Goal: Task Accomplishment & Management: Manage account settings

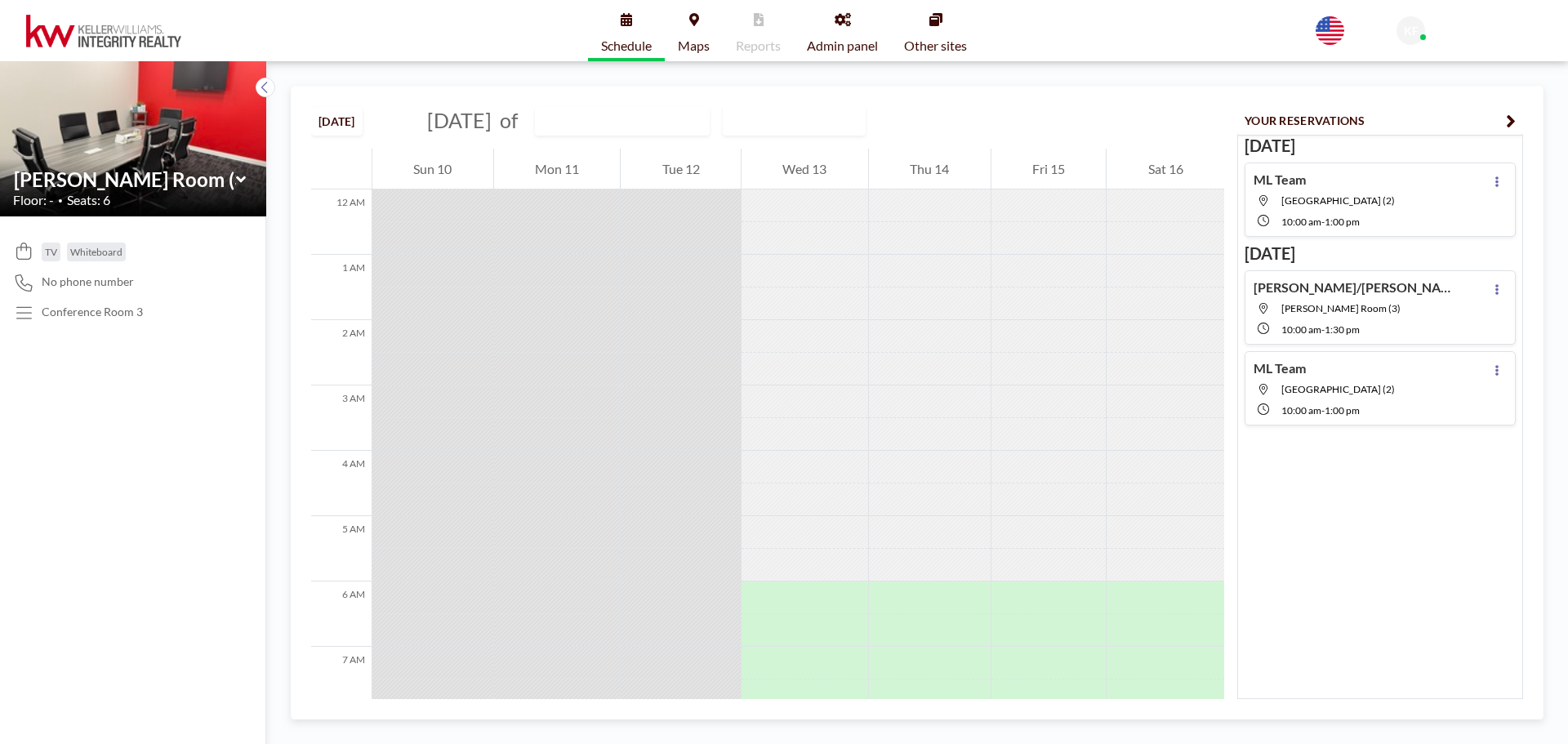
scroll to position [588, 0]
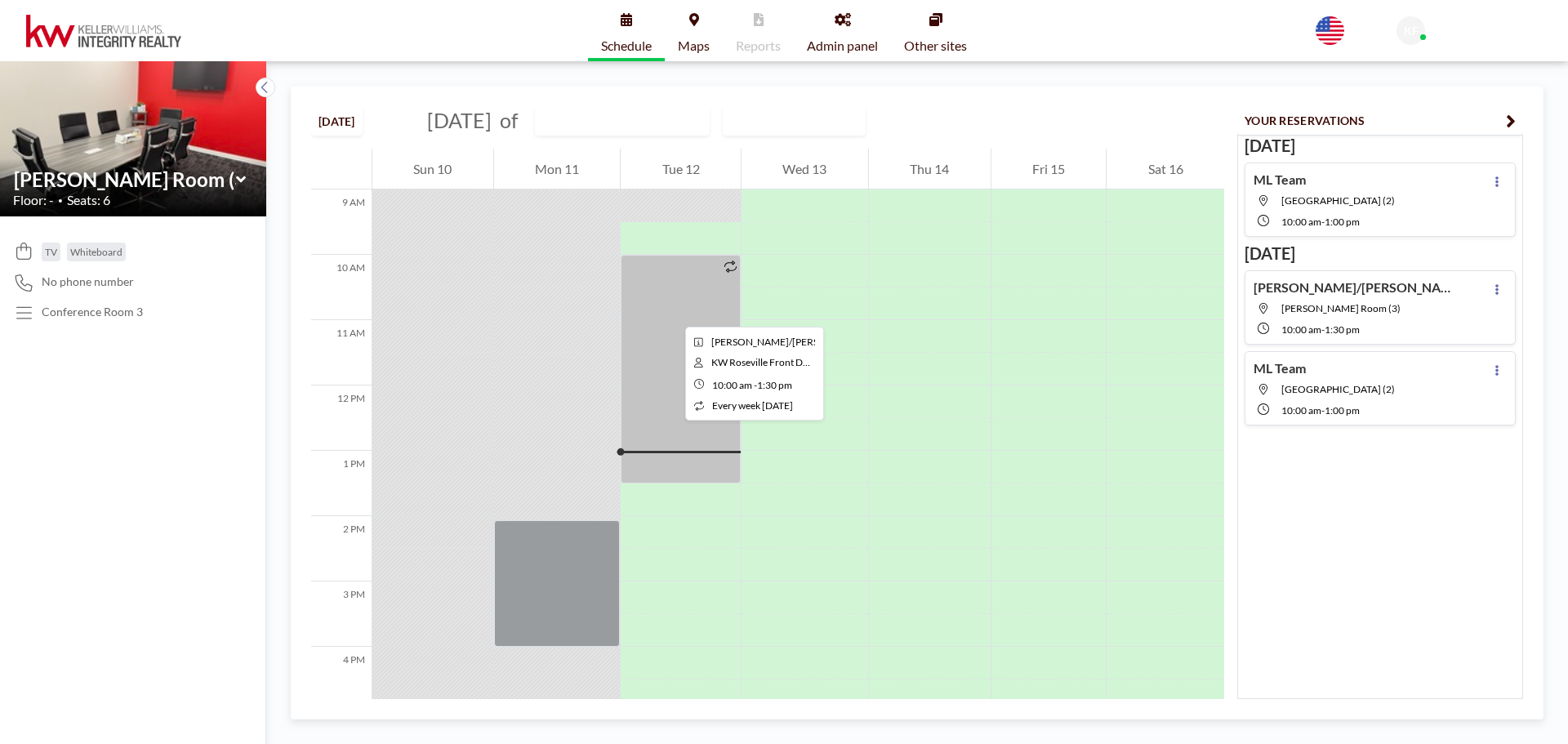
click at [672, 312] on div at bounding box center [680, 369] width 120 height 229
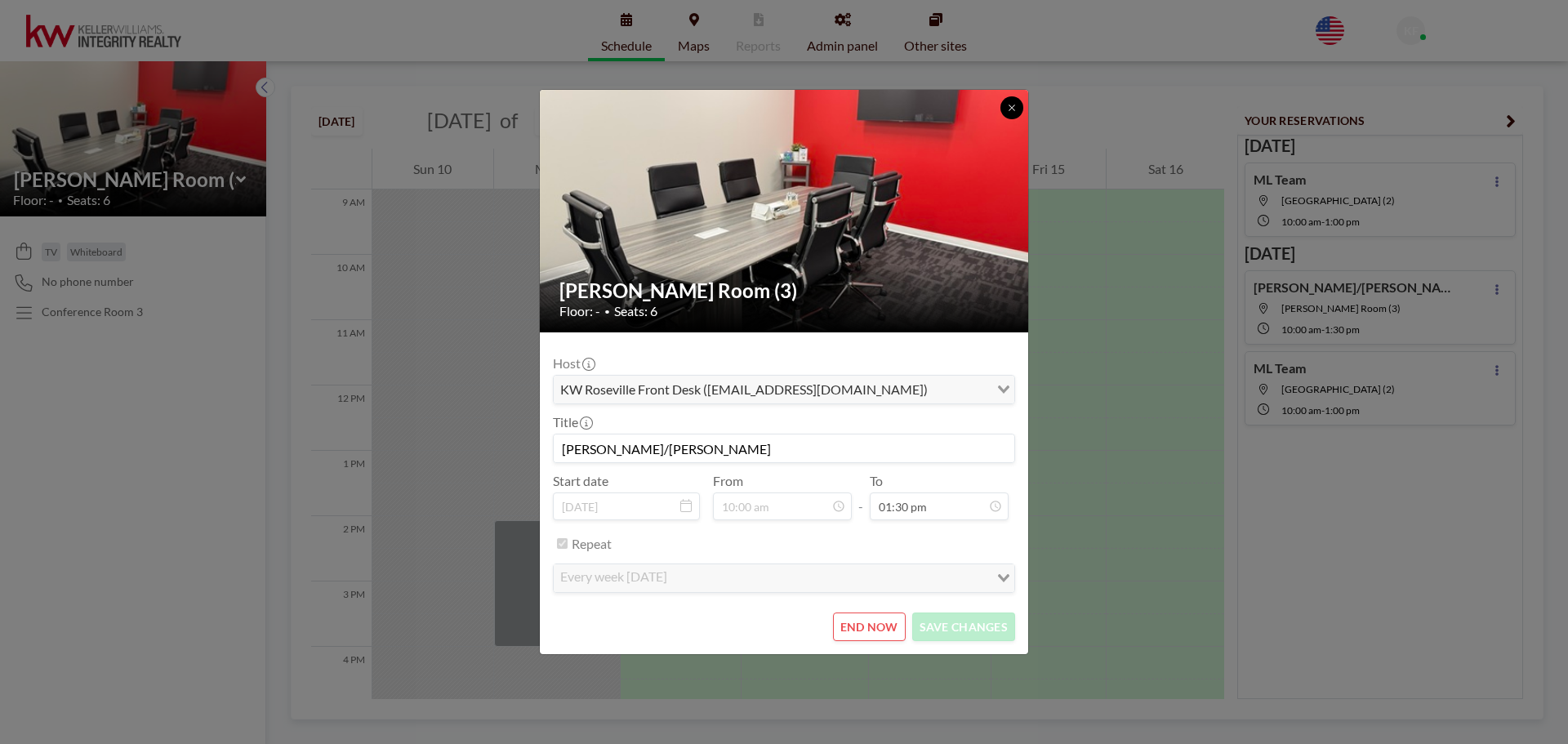
click at [1017, 100] on button at bounding box center [1011, 107] width 23 height 23
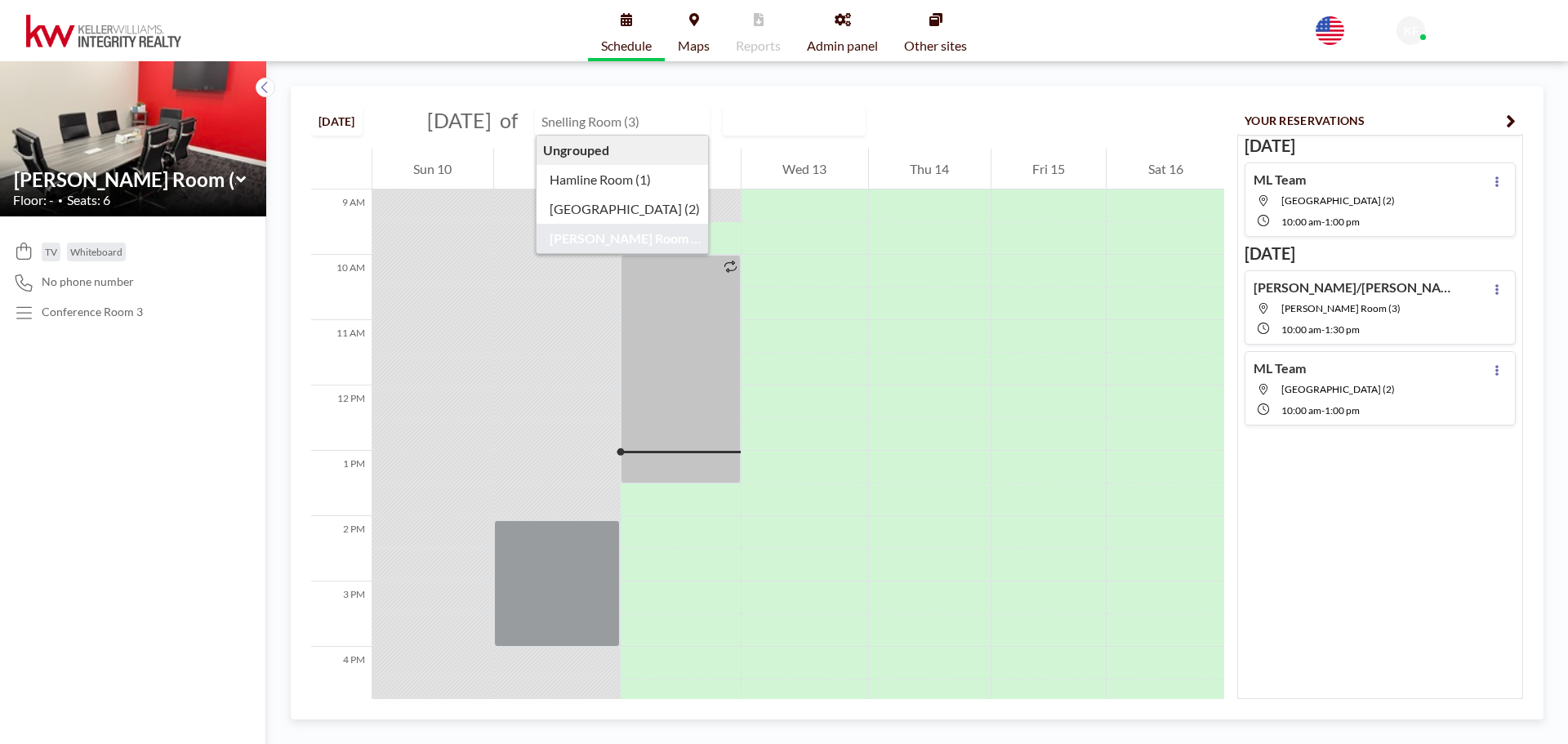
click at [646, 125] on input "text" at bounding box center [614, 122] width 157 height 27
type input "[PERSON_NAME] Room (3)"
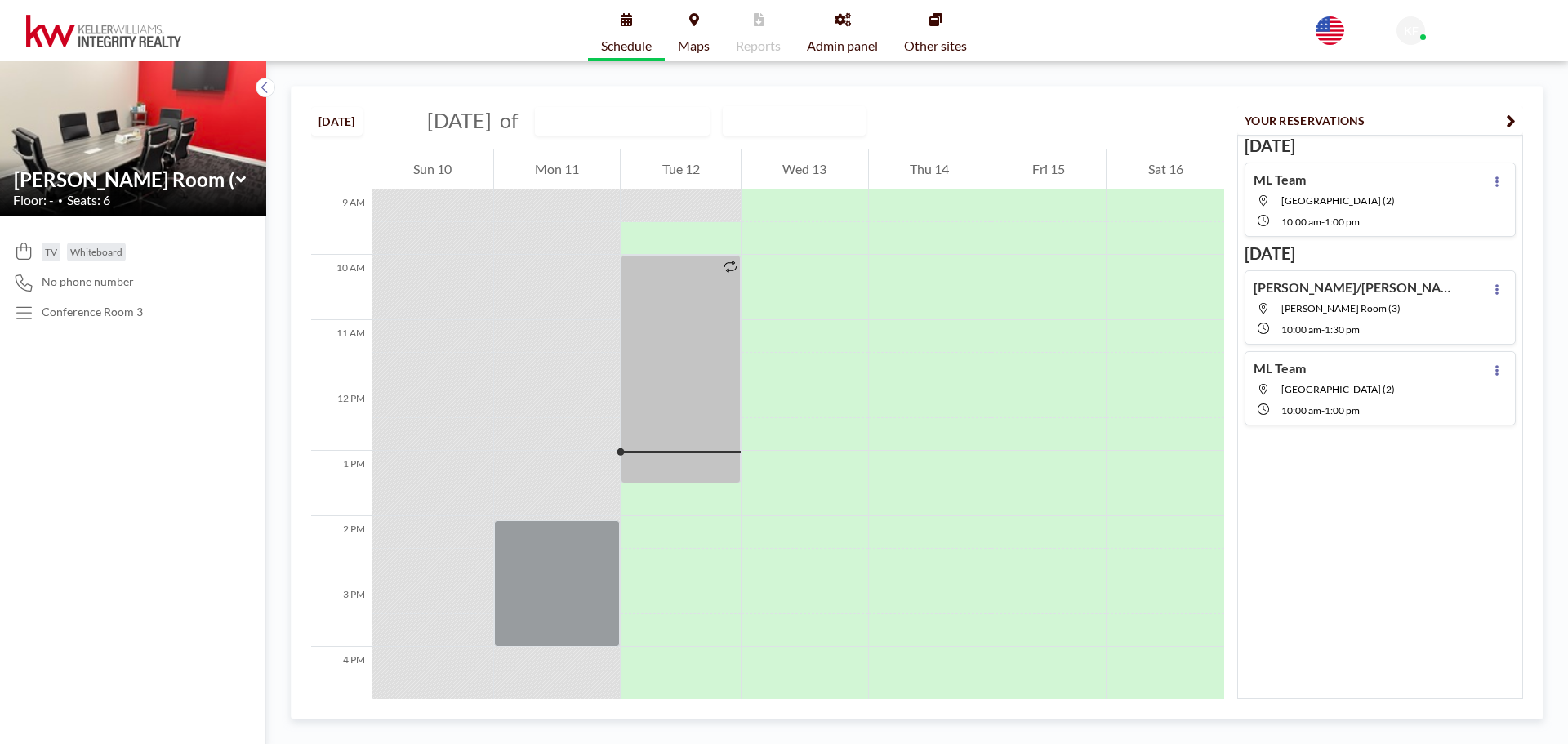
click at [353, 126] on button "[DATE]" at bounding box center [336, 122] width 51 height 29
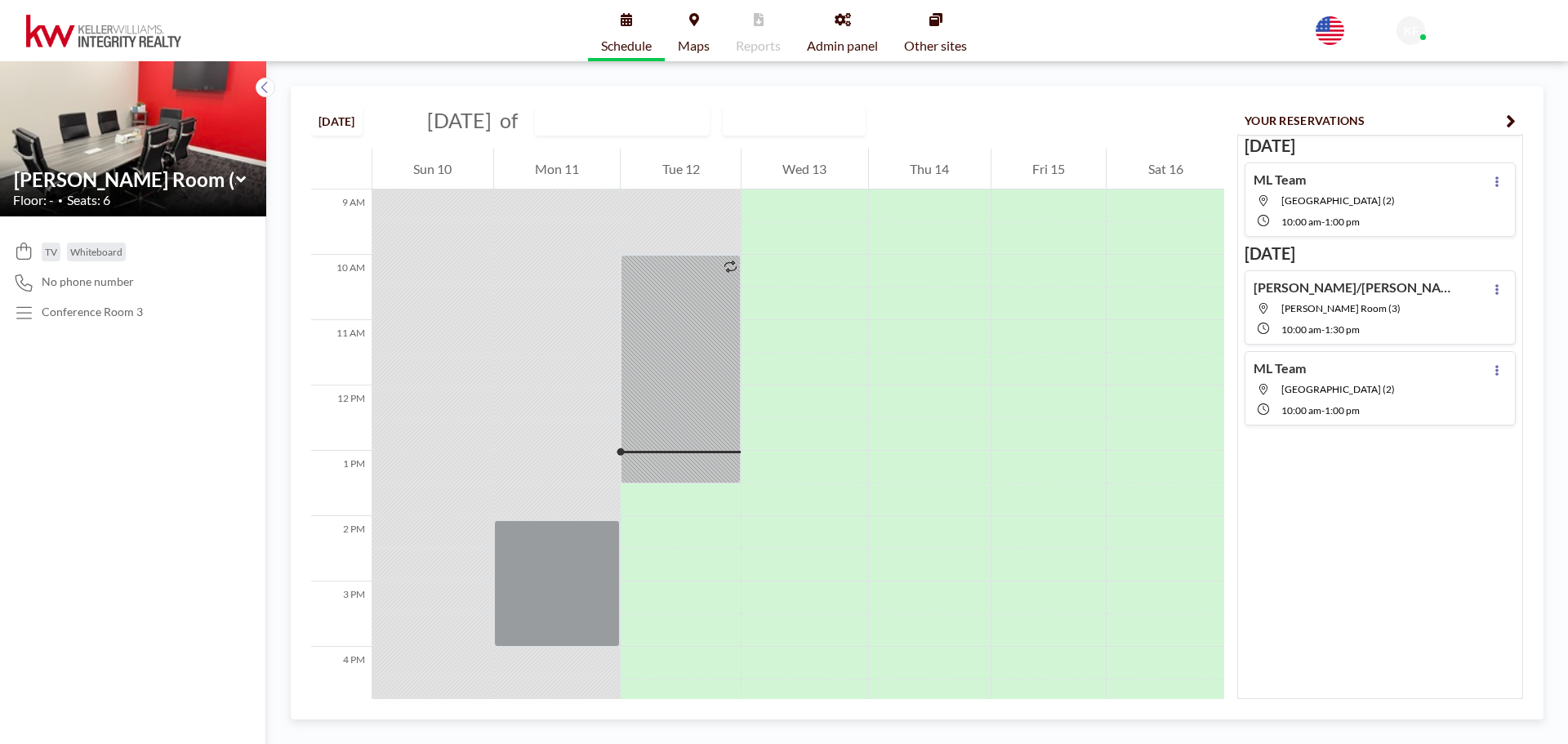
click at [353, 126] on button "[DATE]" at bounding box center [336, 122] width 51 height 29
click at [810, 125] on div "WEEKLY VIEW" at bounding box center [781, 119] width 116 height 25
click at [1044, 123] on div "TODAY August 2025 of Snelling Room (3) WEEKLY VIEW Loading..." at bounding box center [767, 117] width 913 height 62
click at [1510, 118] on icon "button" at bounding box center [1511, 120] width 10 height 20
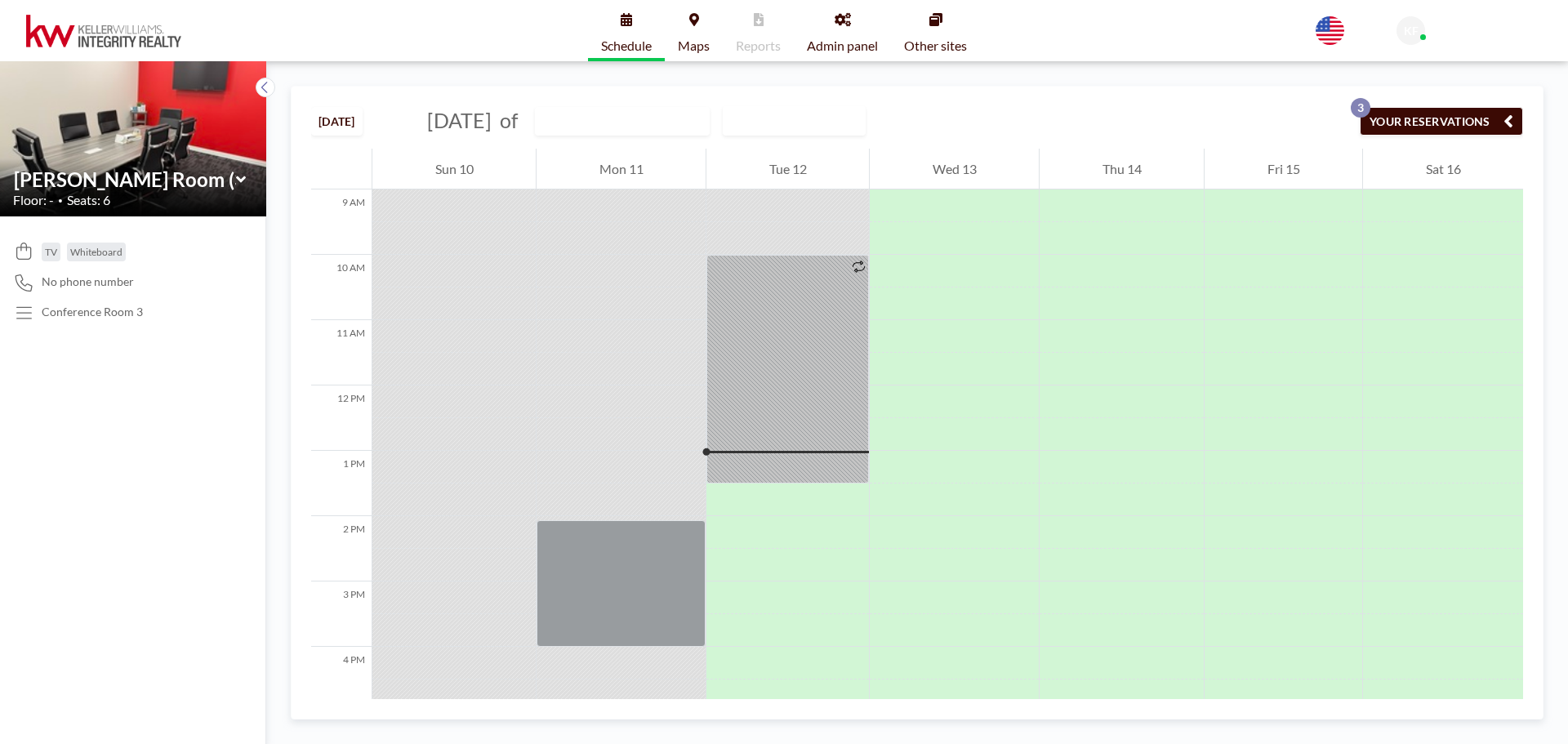
click at [1510, 118] on icon "button" at bounding box center [1508, 120] width 10 height 20
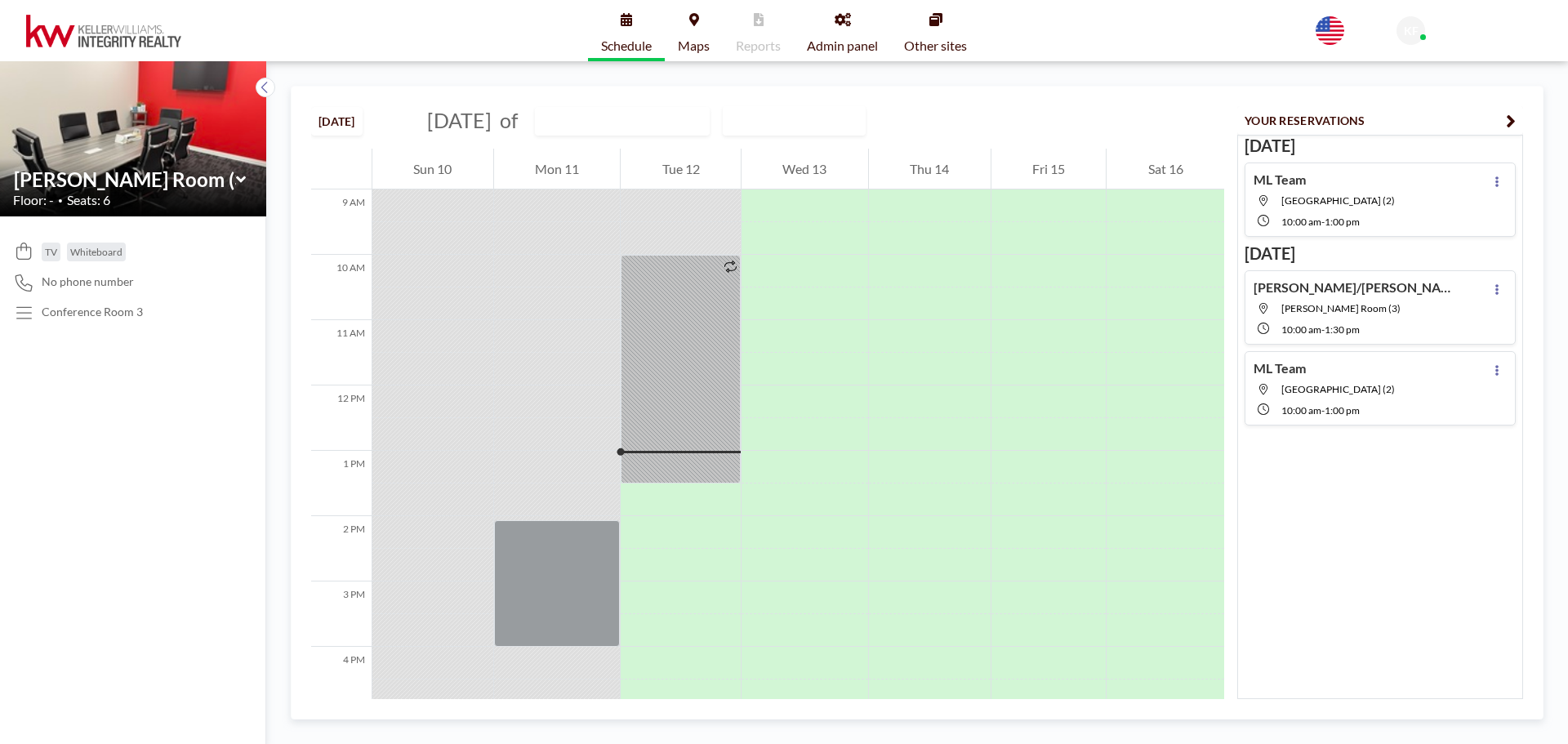
click at [1328, 293] on h4 "[PERSON_NAME]/[PERSON_NAME]" at bounding box center [1356, 287] width 204 height 16
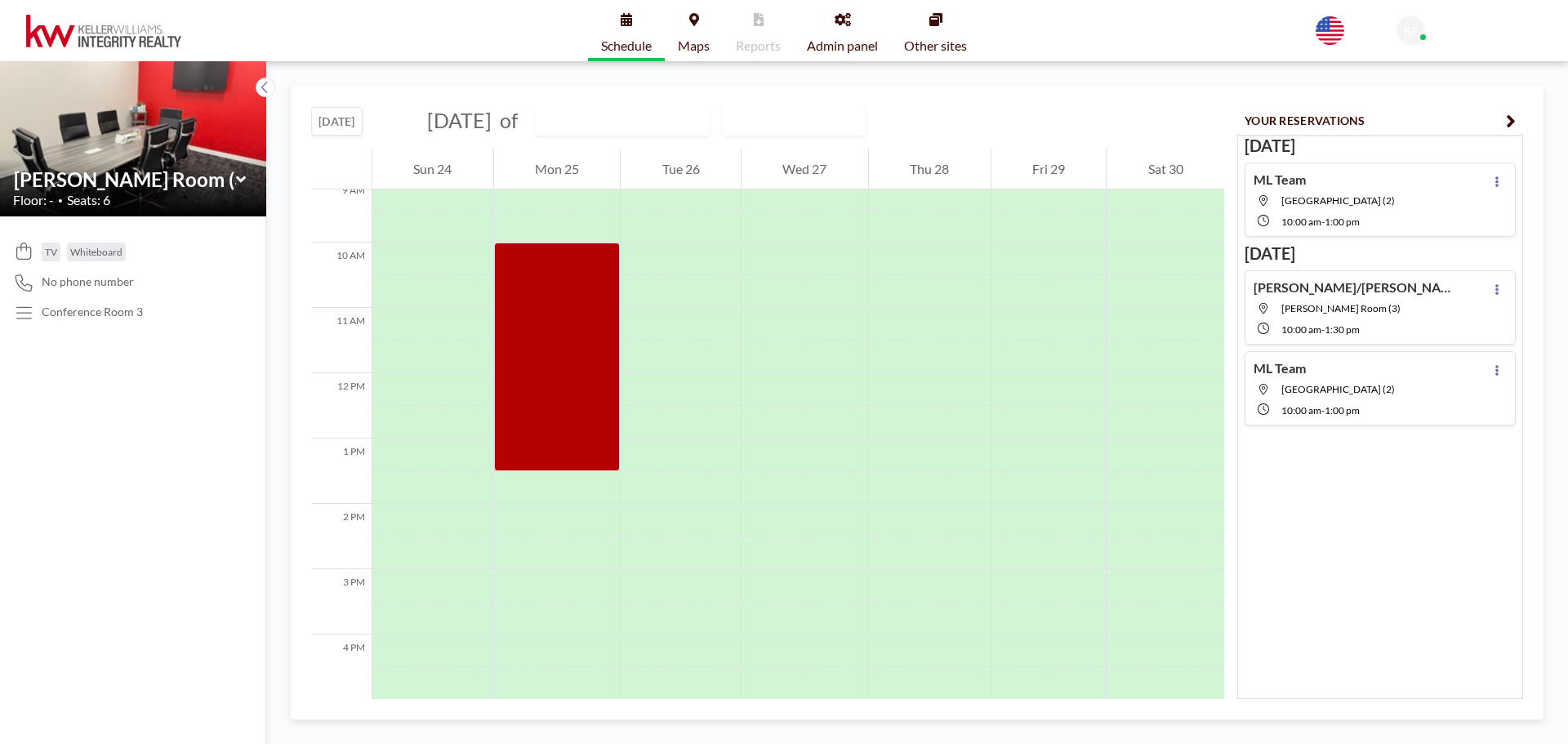
scroll to position [621, 0]
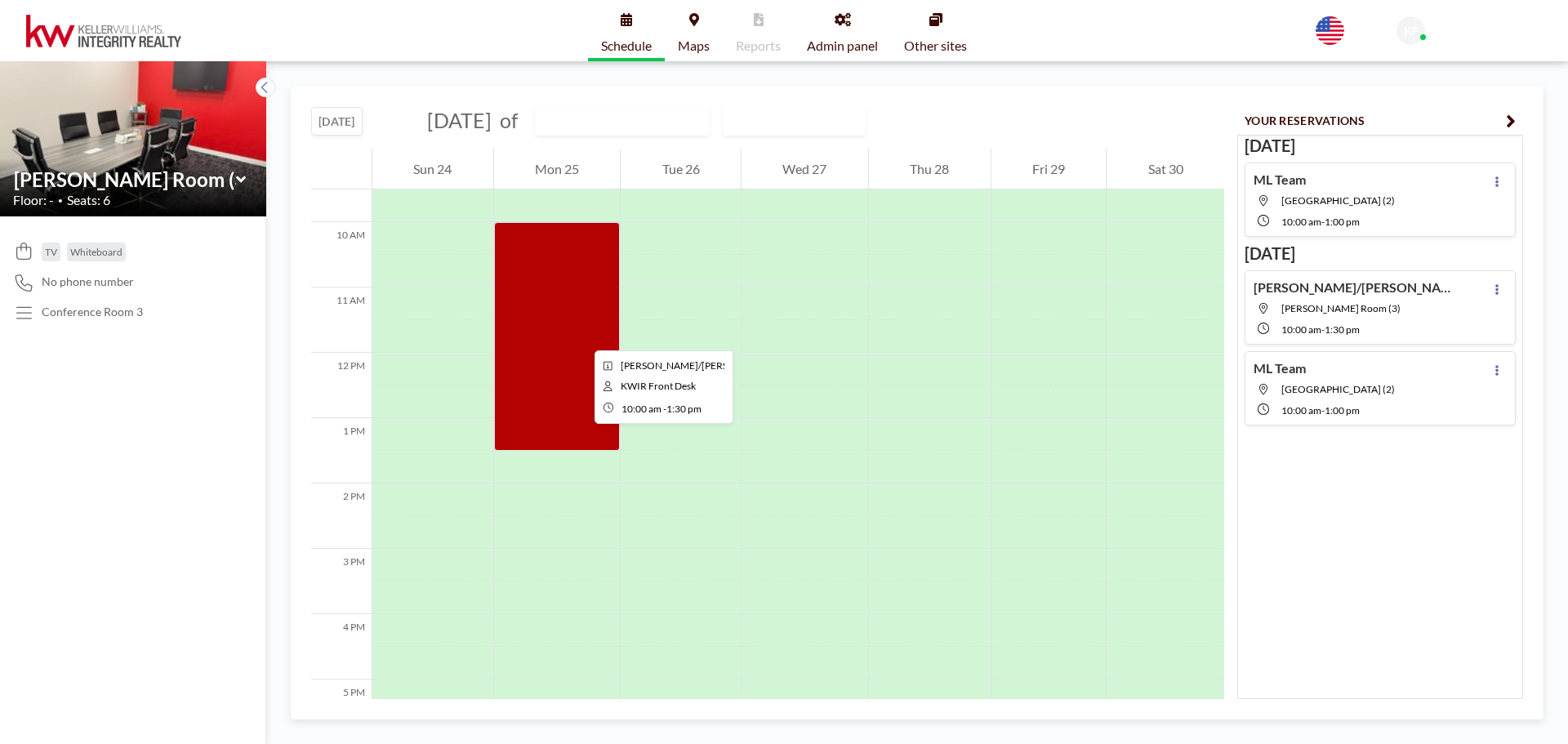
click at [581, 335] on div at bounding box center [557, 336] width 127 height 229
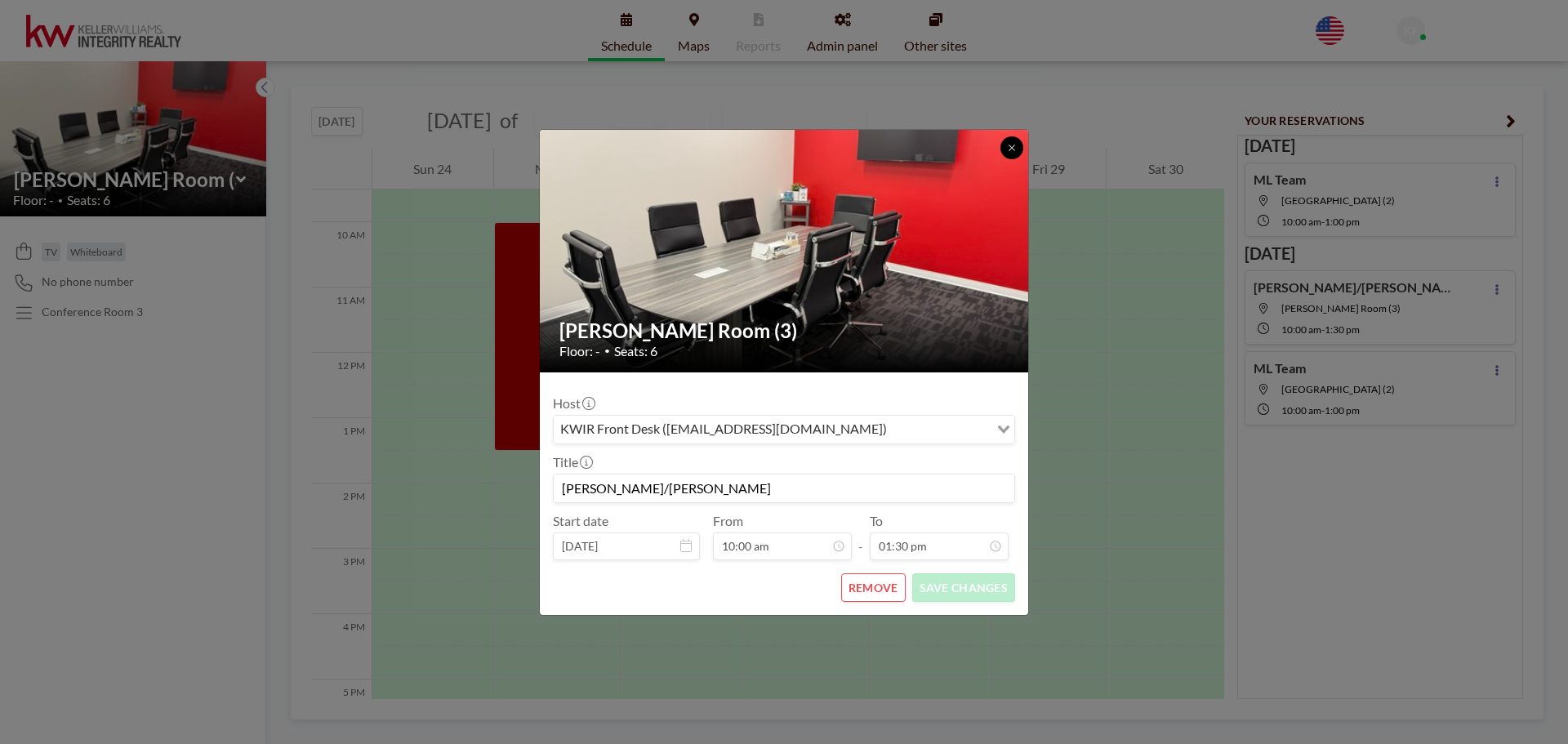
click at [1012, 151] on icon at bounding box center [1012, 148] width 10 height 10
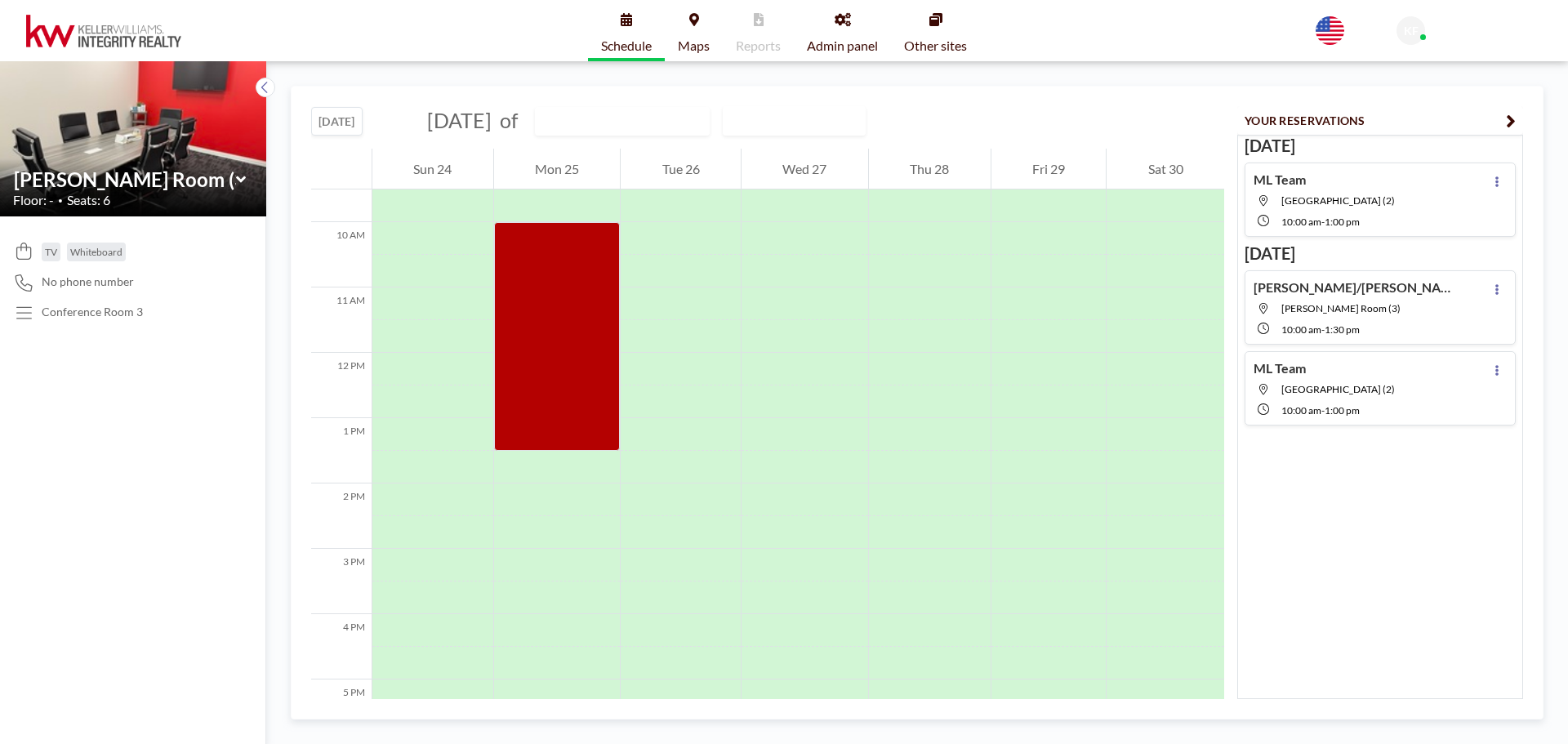
click at [1405, 36] on span "KF" at bounding box center [1411, 31] width 14 height 14
click at [1420, 73] on link "Profile" at bounding box center [1486, 78] width 146 height 32
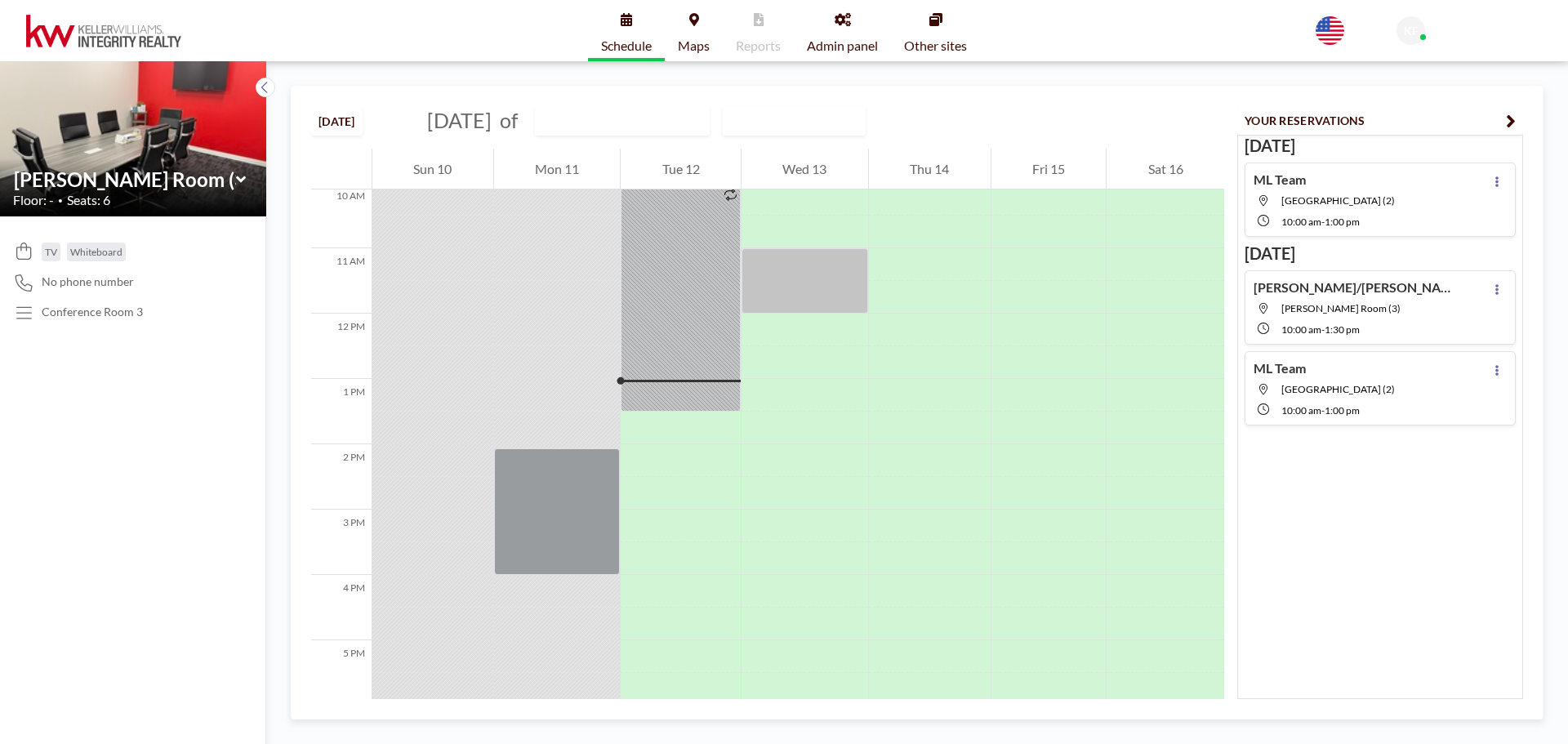
scroll to position [816, 0]
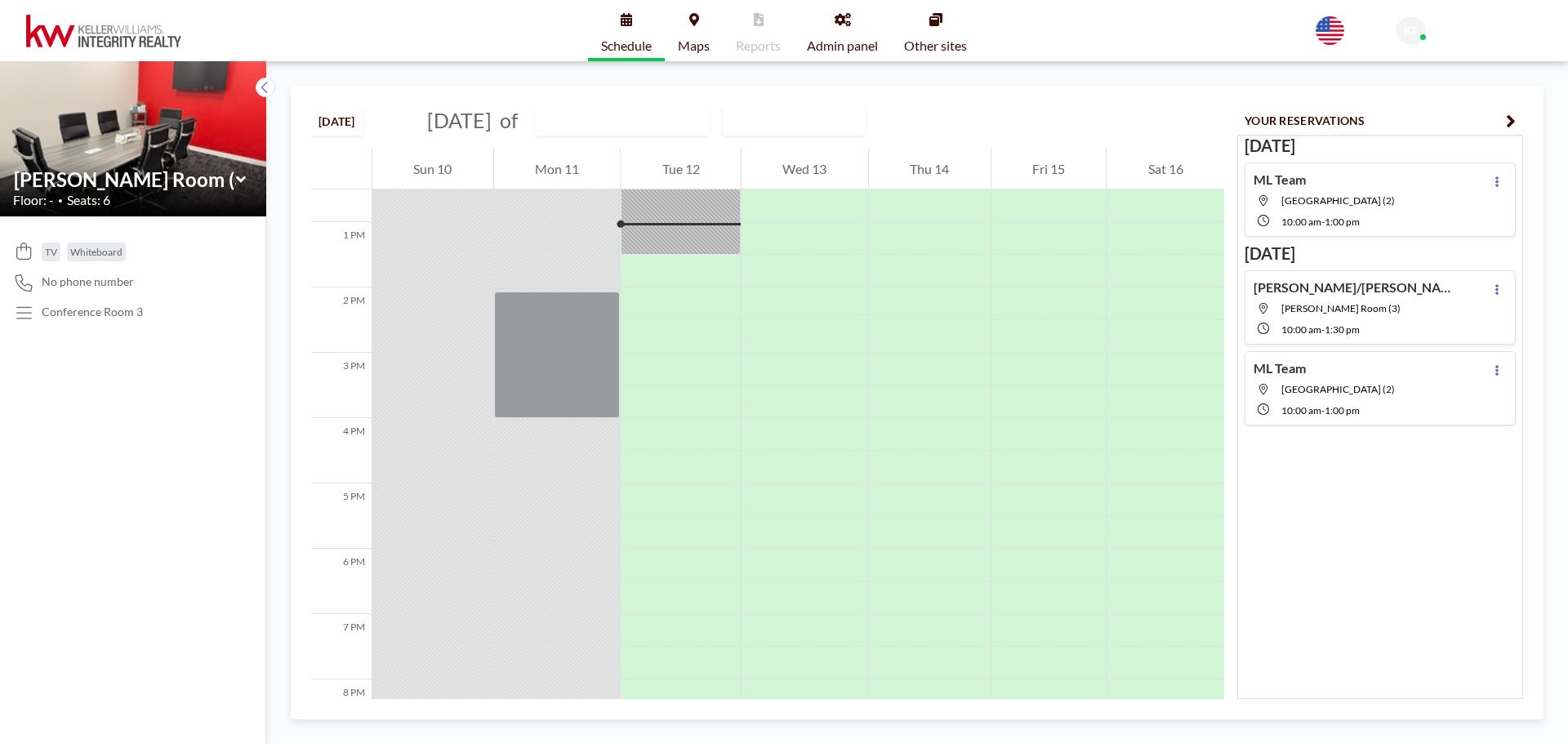
click at [848, 44] on span "Admin panel" at bounding box center [842, 45] width 71 height 13
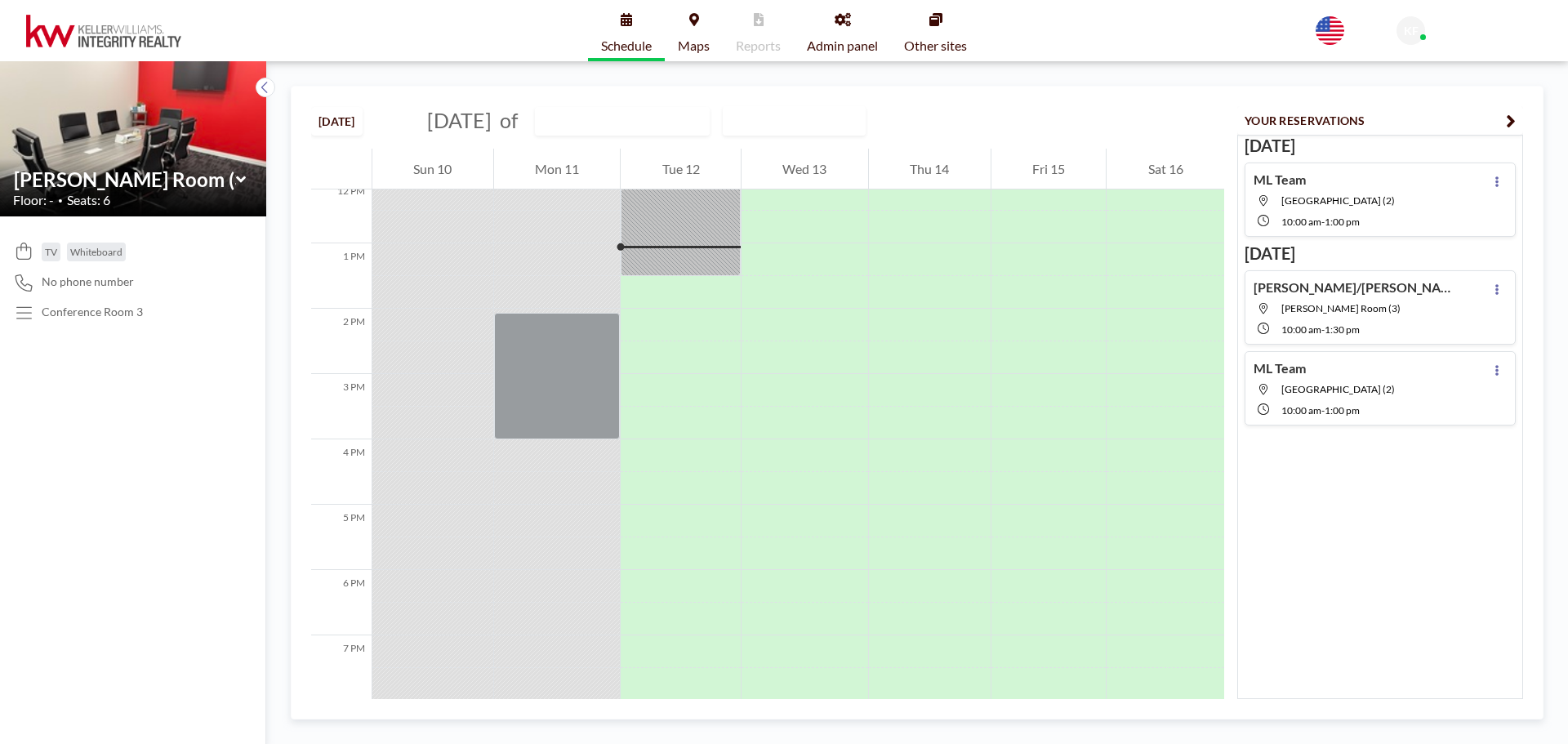
scroll to position [816, 0]
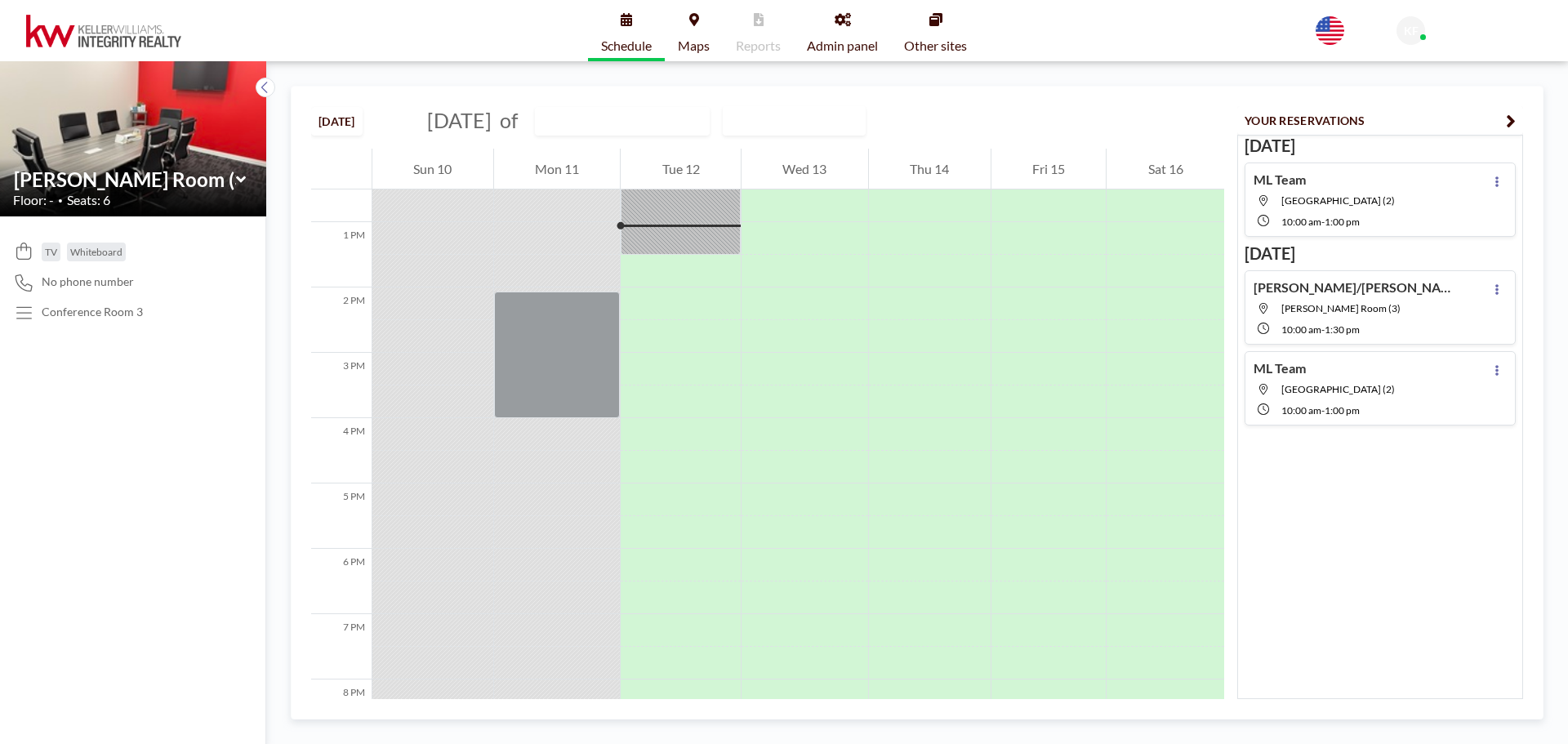
click at [1333, 315] on div "Garza/Contreras Snelling Room (3) 10:00 AM - 1:30 PM" at bounding box center [1356, 307] width 204 height 56
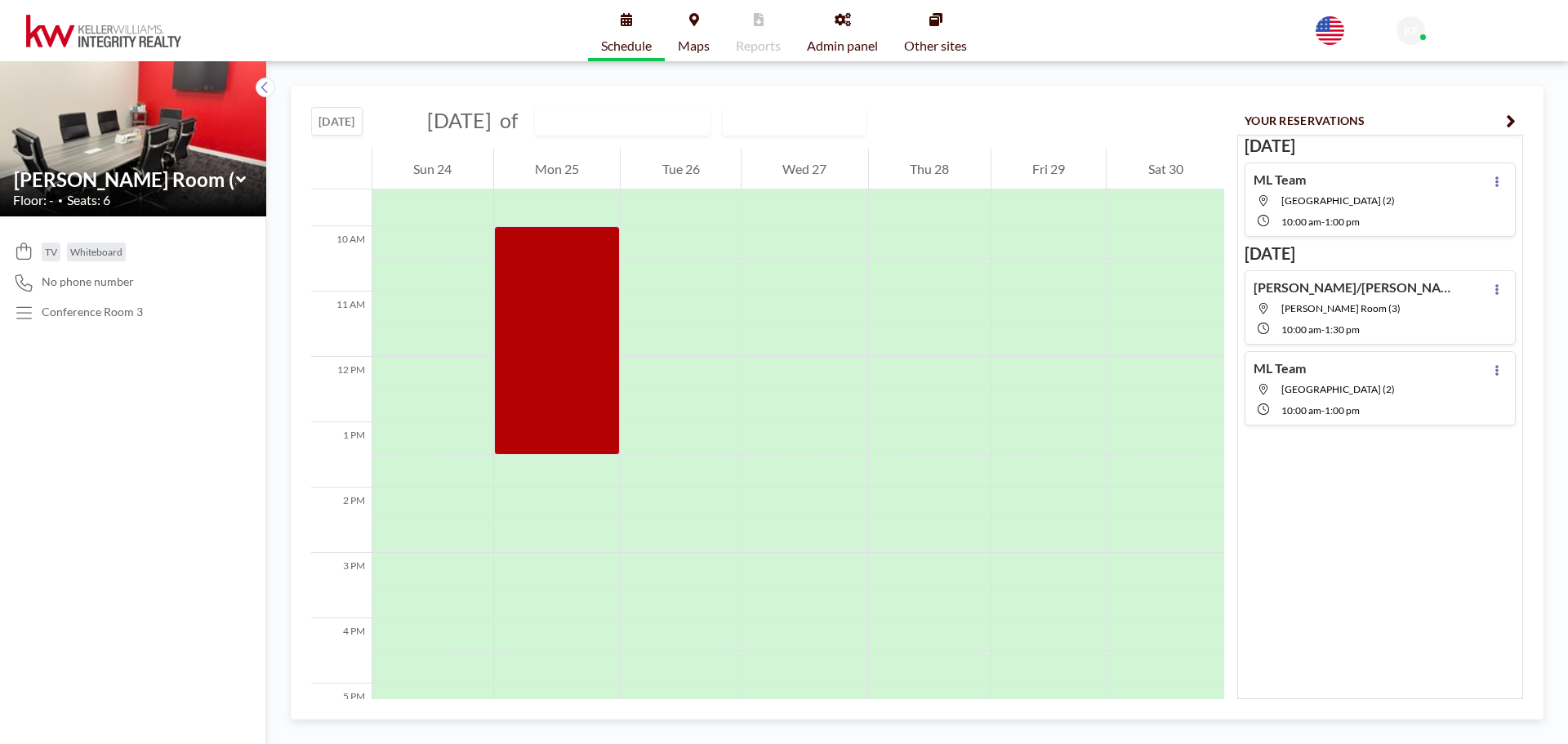
scroll to position [621, 0]
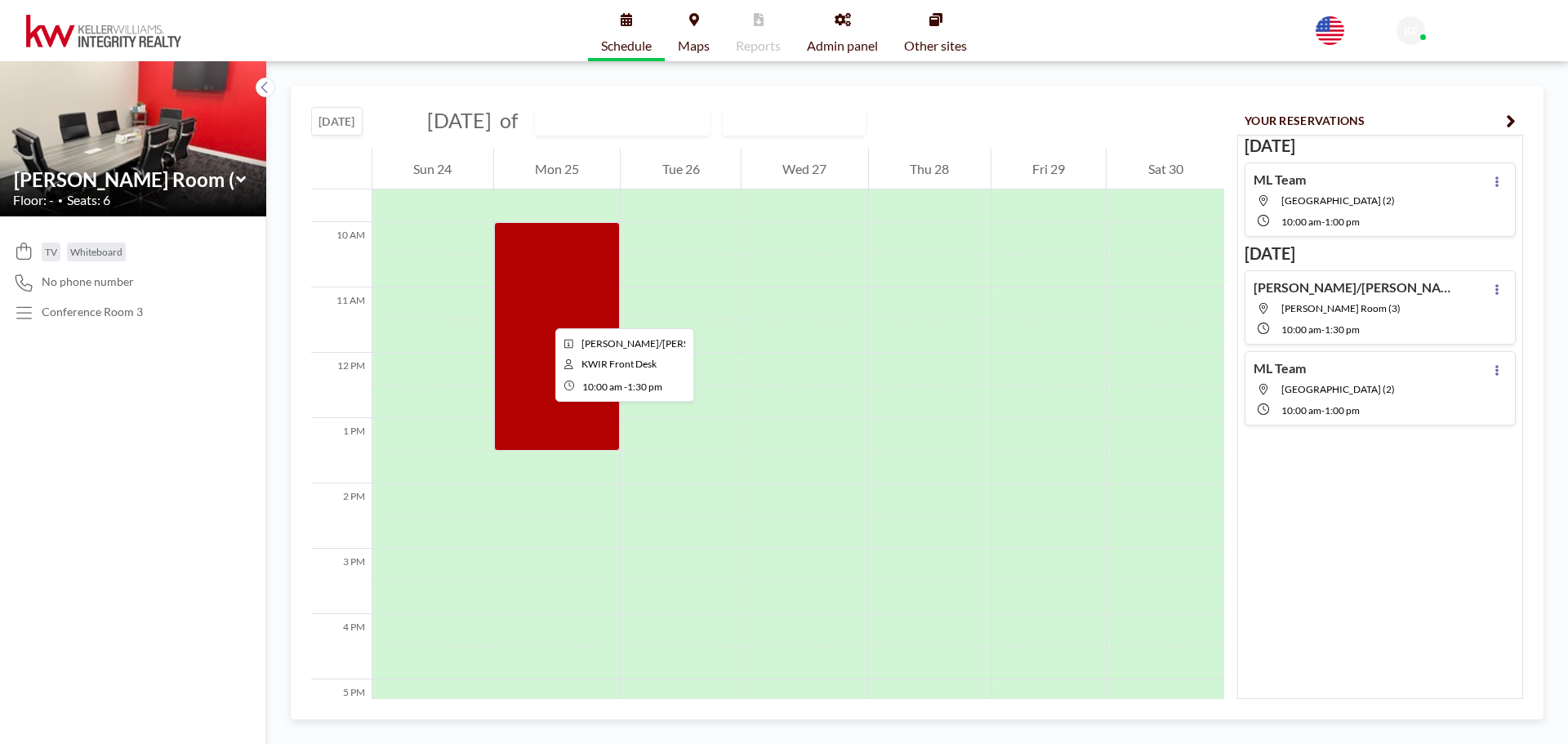
click at [542, 313] on div at bounding box center [557, 336] width 127 height 229
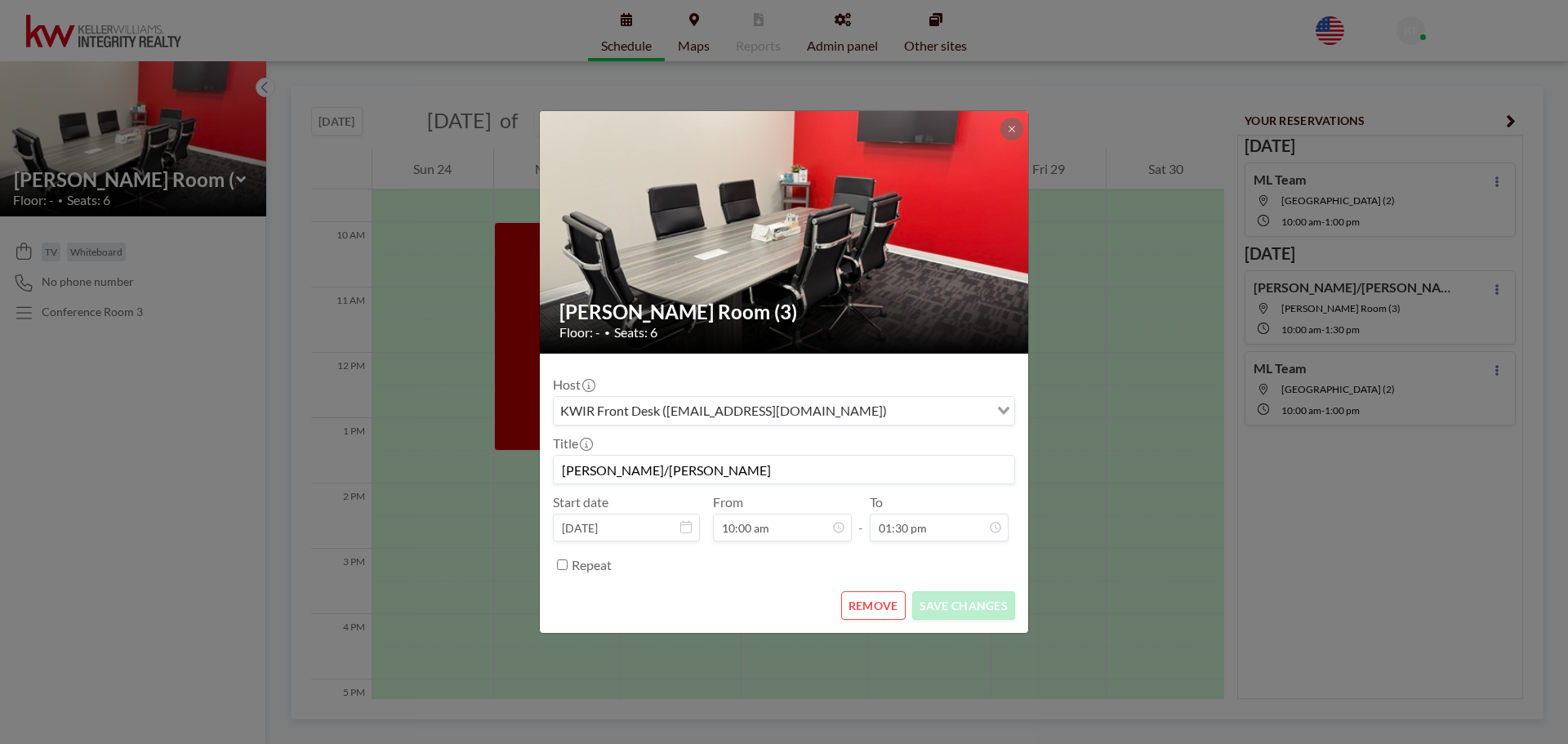
click at [561, 564] on input "Repeat" at bounding box center [562, 564] width 10 height 10
checkbox input "true"
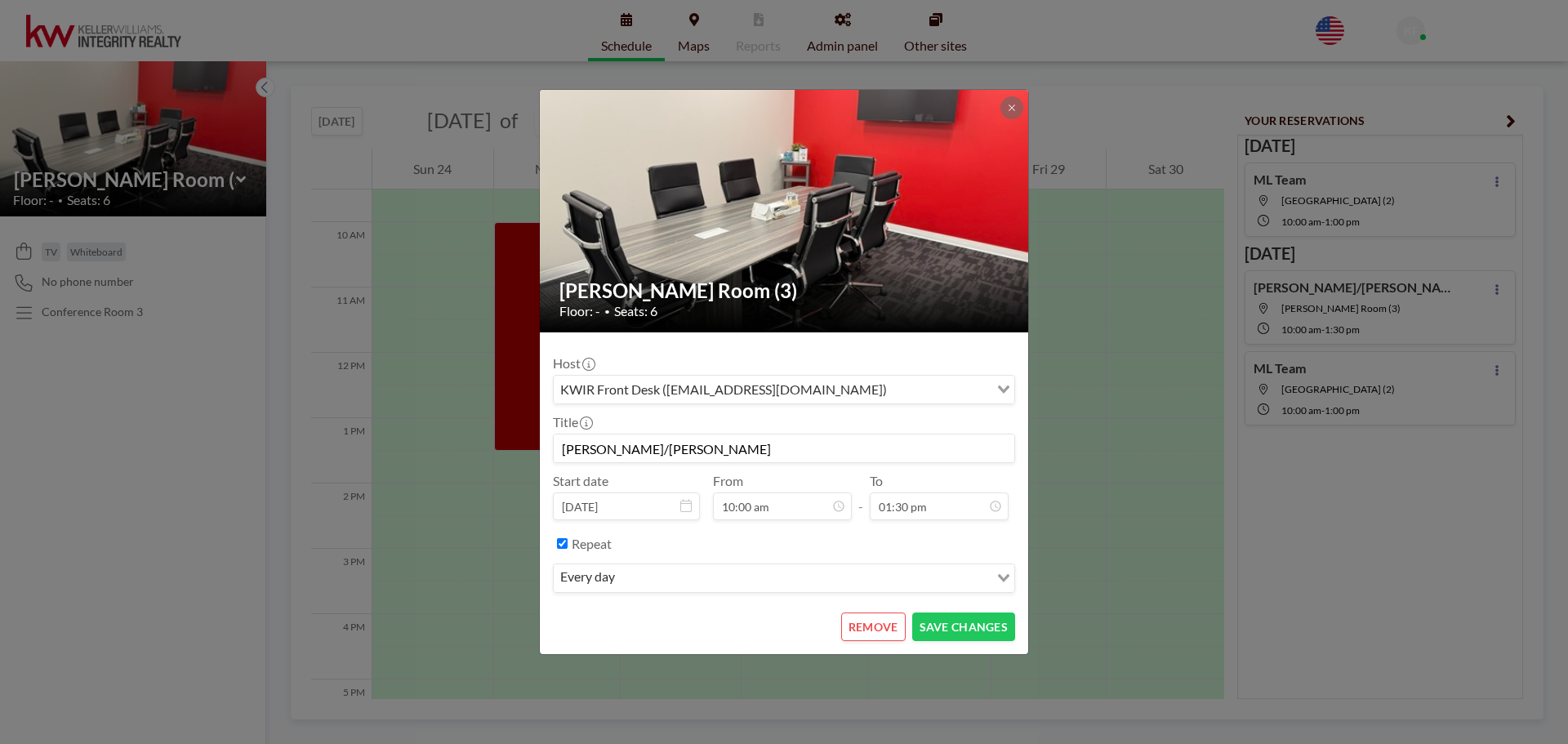
click at [601, 582] on div "every day" at bounding box center [770, 576] width 435 height 25
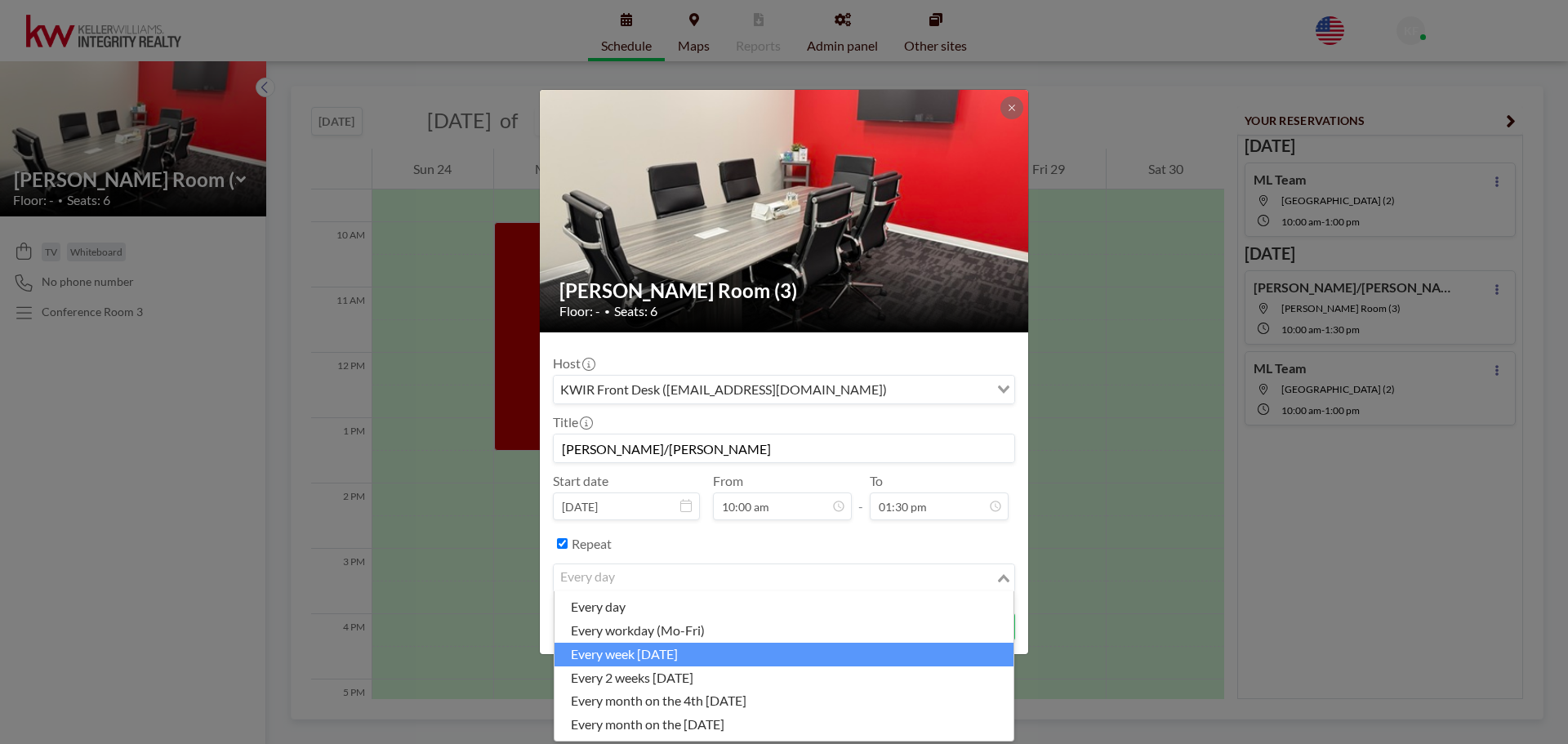
click at [618, 655] on li "every week on Monday" at bounding box center [783, 655] width 459 height 24
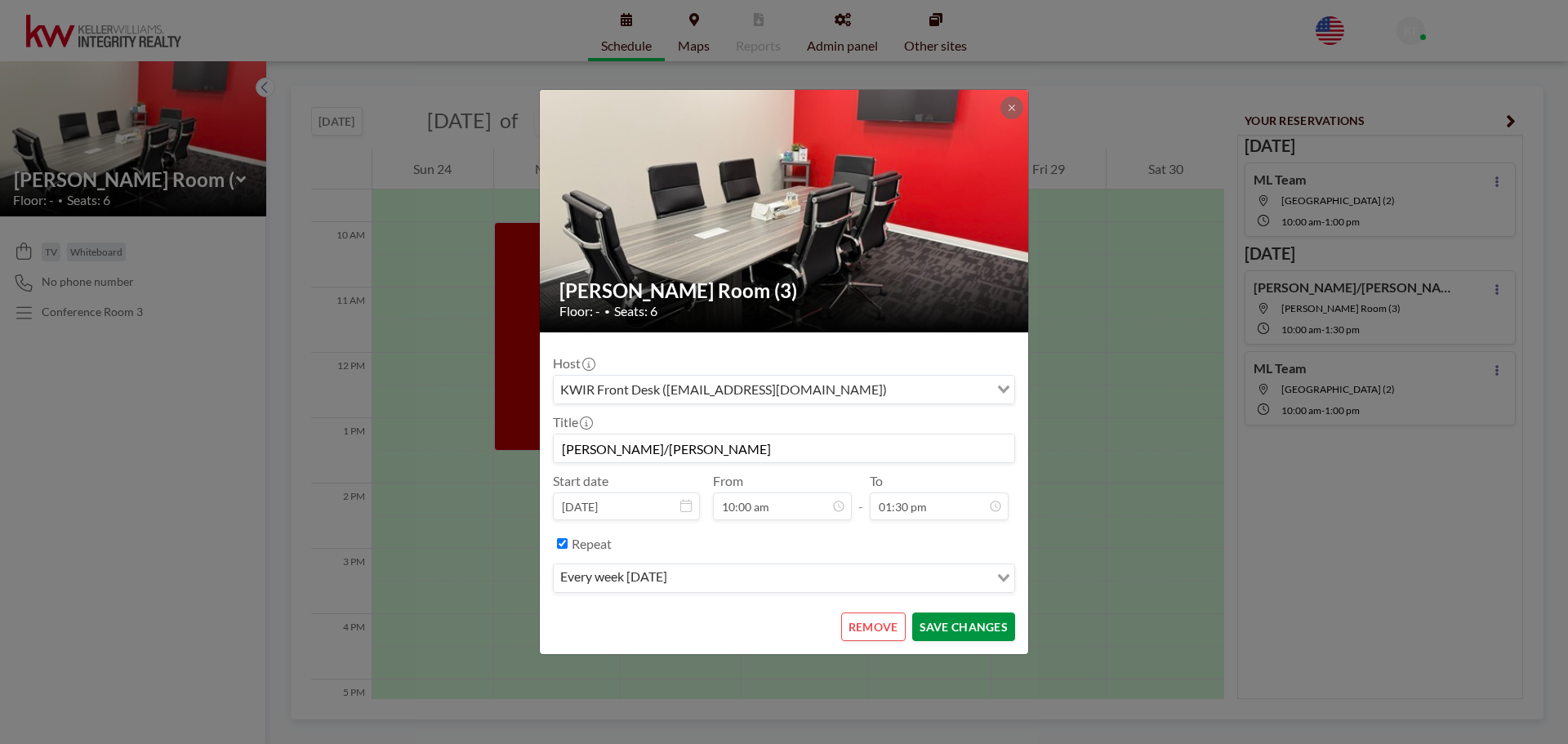
click at [968, 632] on button "SAVE CHANGES" at bounding box center [964, 627] width 103 height 29
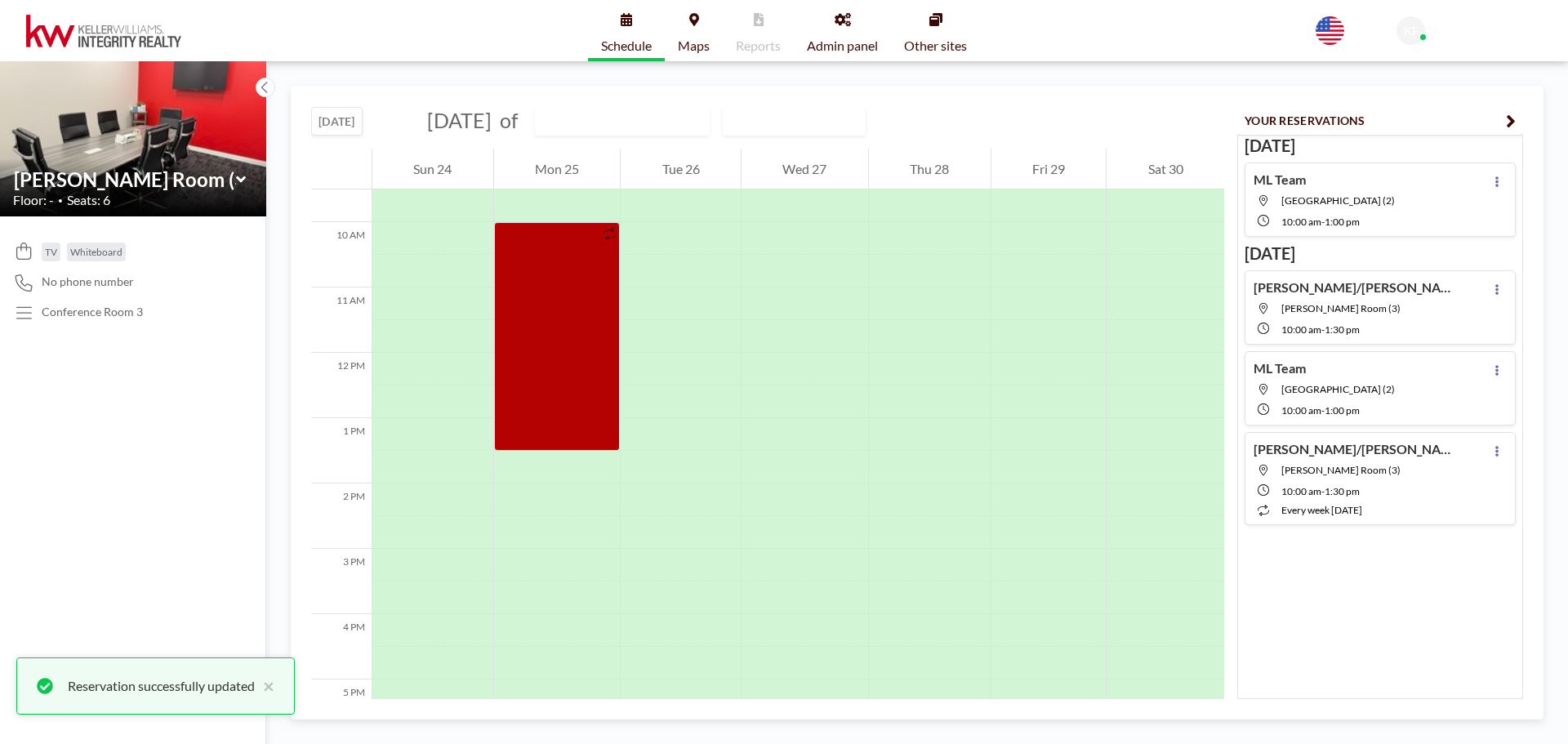
click at [1341, 398] on div "ML Team Lexington Room (2) 10:00 AM - 1:00 PM" at bounding box center [1325, 388] width 141 height 56
type input "[GEOGRAPHIC_DATA] (2)"
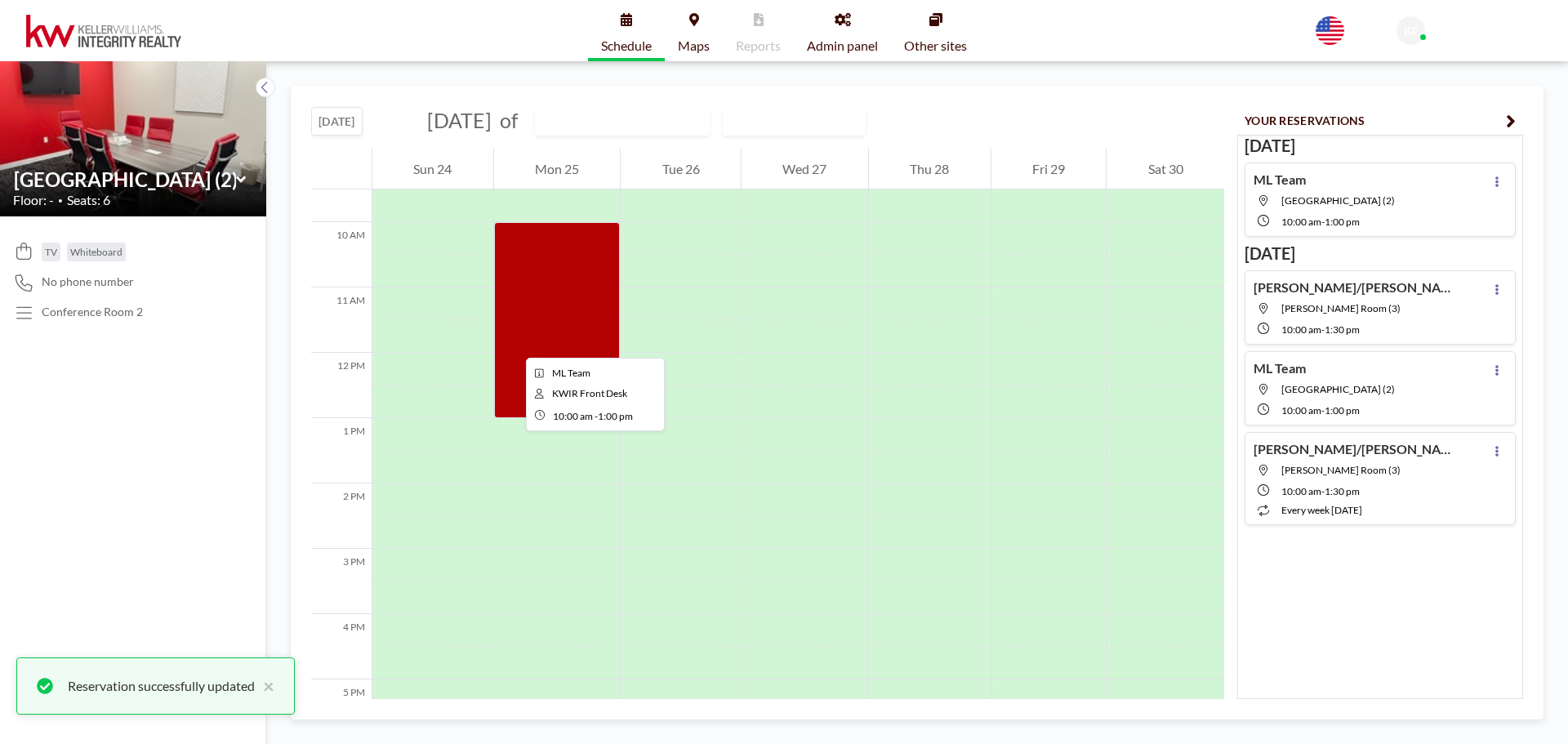
click at [512, 343] on div at bounding box center [557, 320] width 127 height 196
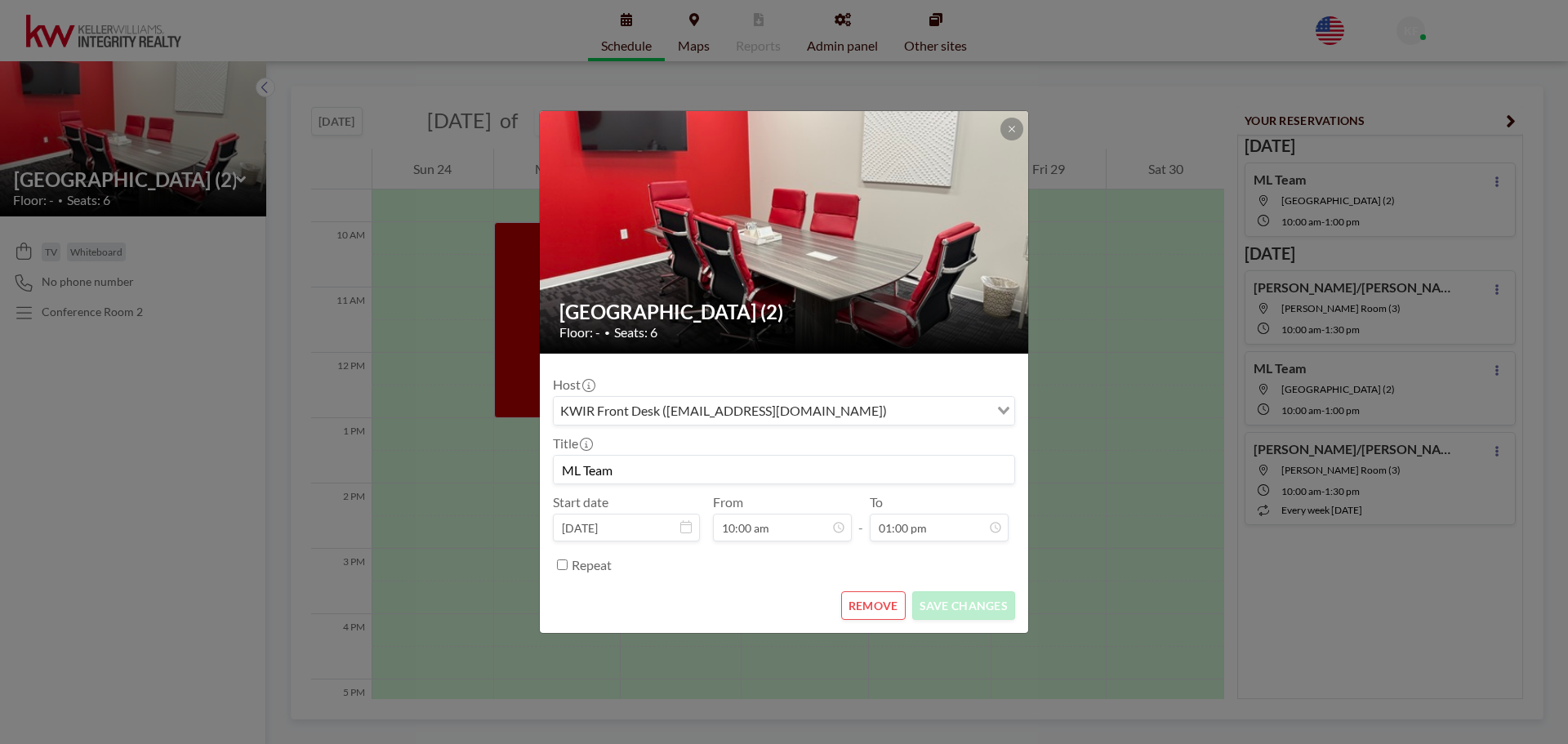
click at [564, 563] on input "Repeat" at bounding box center [562, 564] width 10 height 10
checkbox input "true"
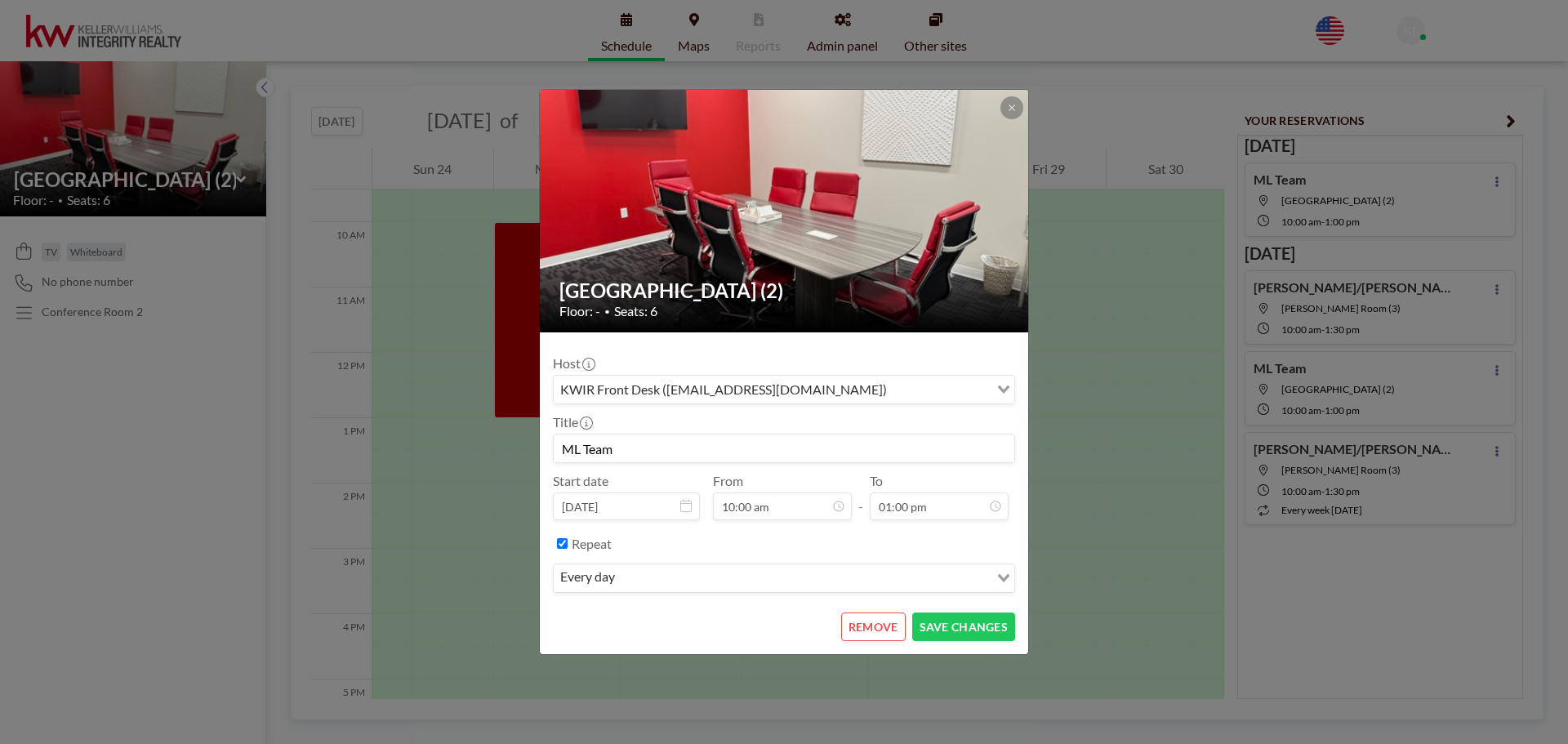
click at [880, 579] on input "Search for option" at bounding box center [804, 578] width 368 height 21
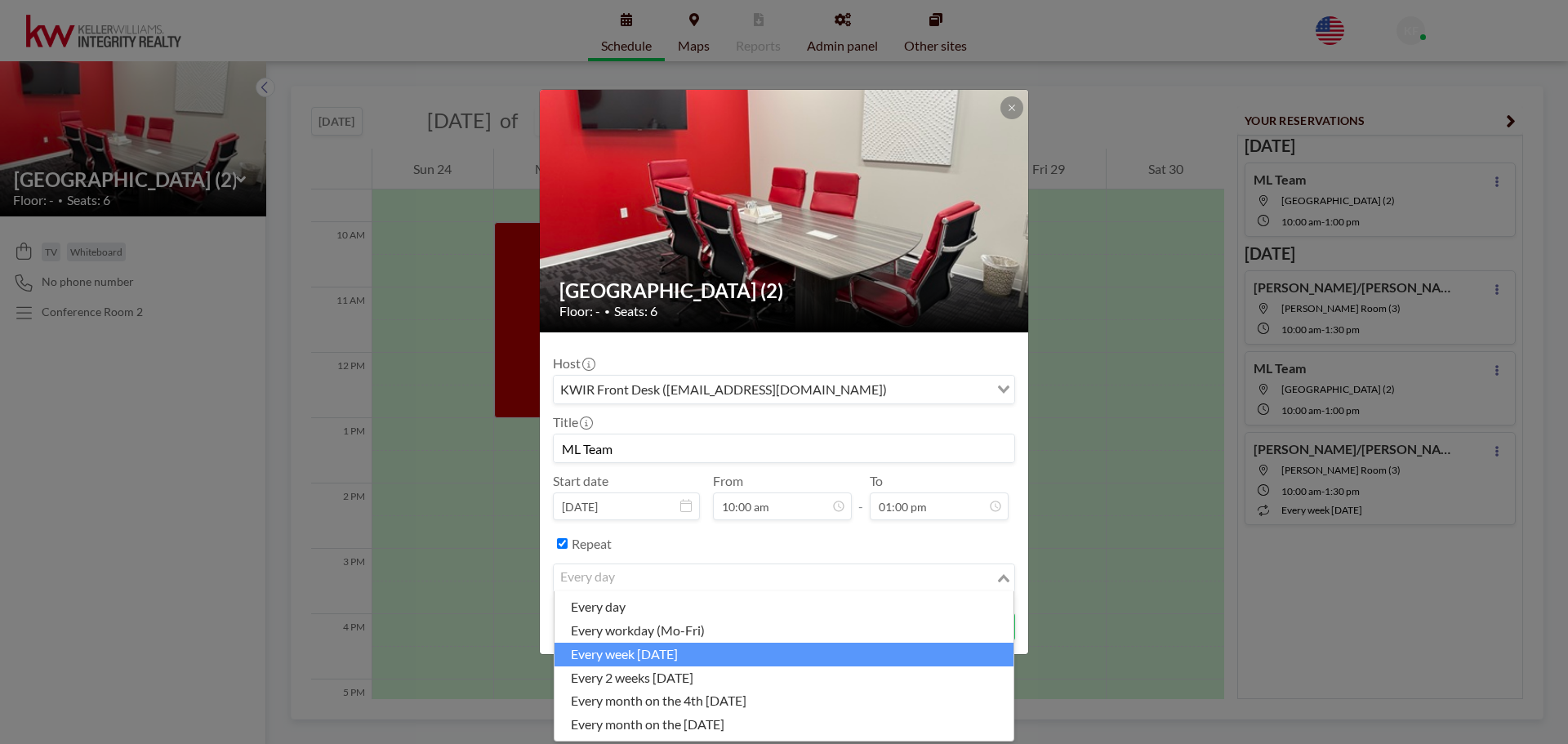
click at [595, 655] on li "every week on Monday" at bounding box center [783, 655] width 459 height 24
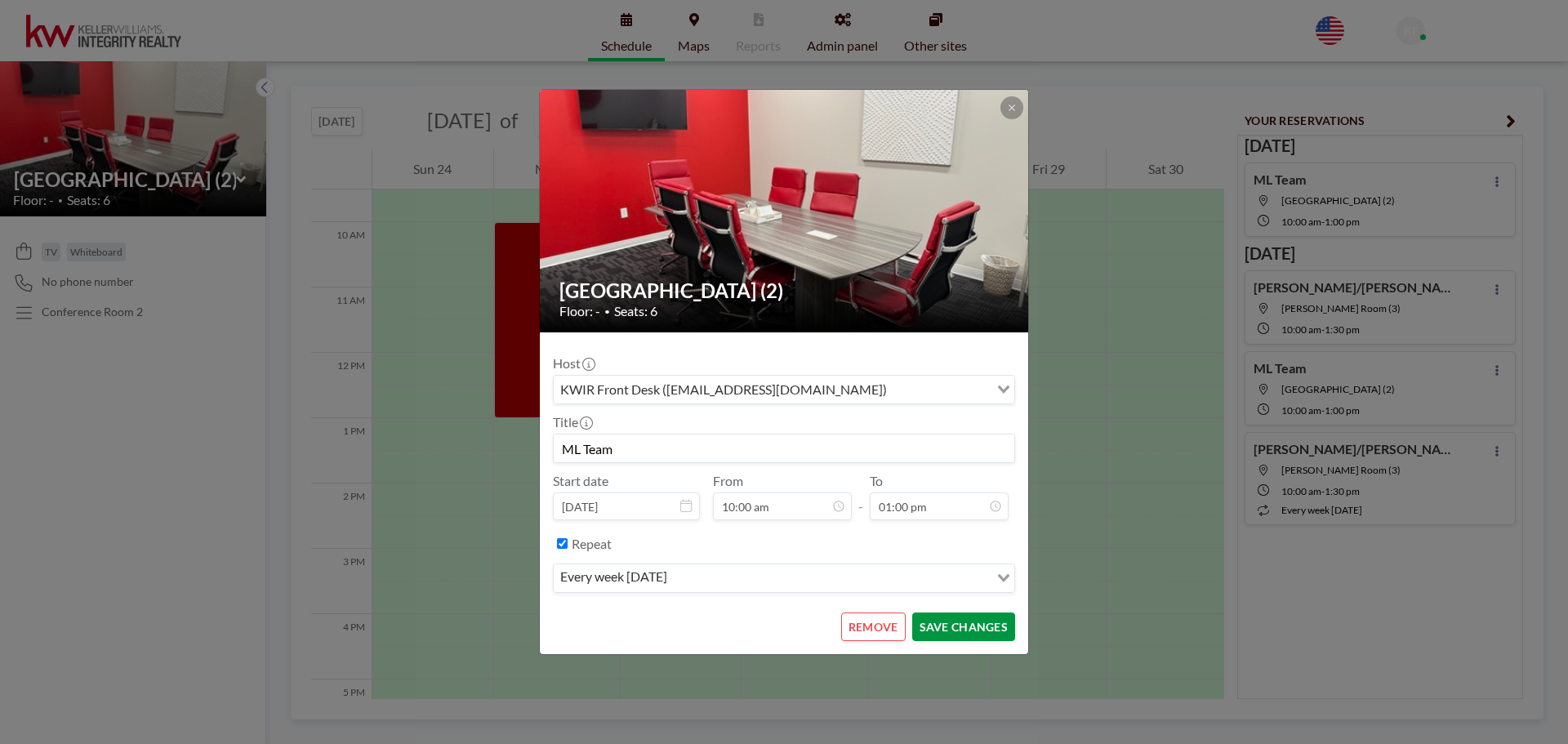
click at [984, 621] on button "SAVE CHANGES" at bounding box center [964, 627] width 103 height 29
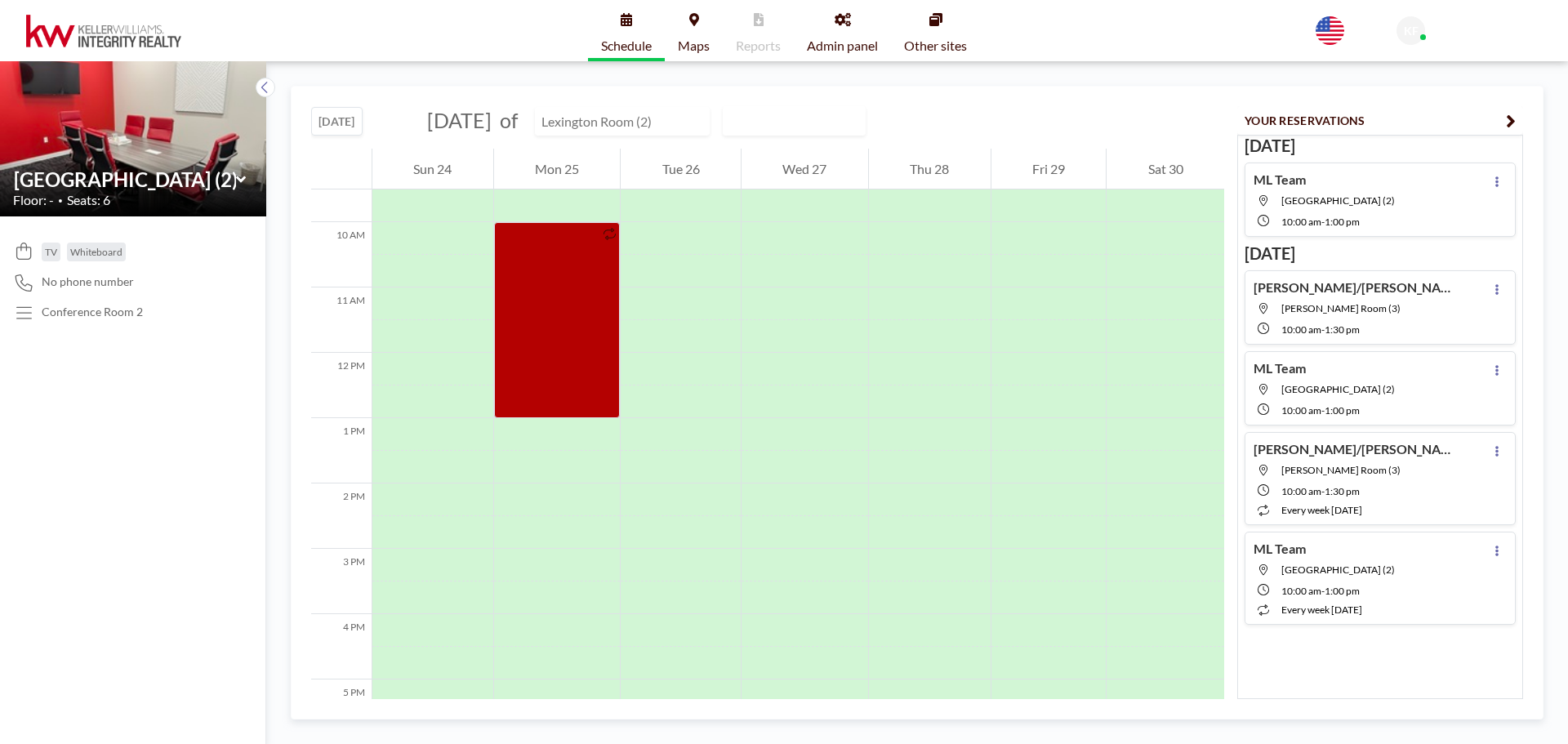
click at [659, 120] on input "text" at bounding box center [614, 122] width 157 height 27
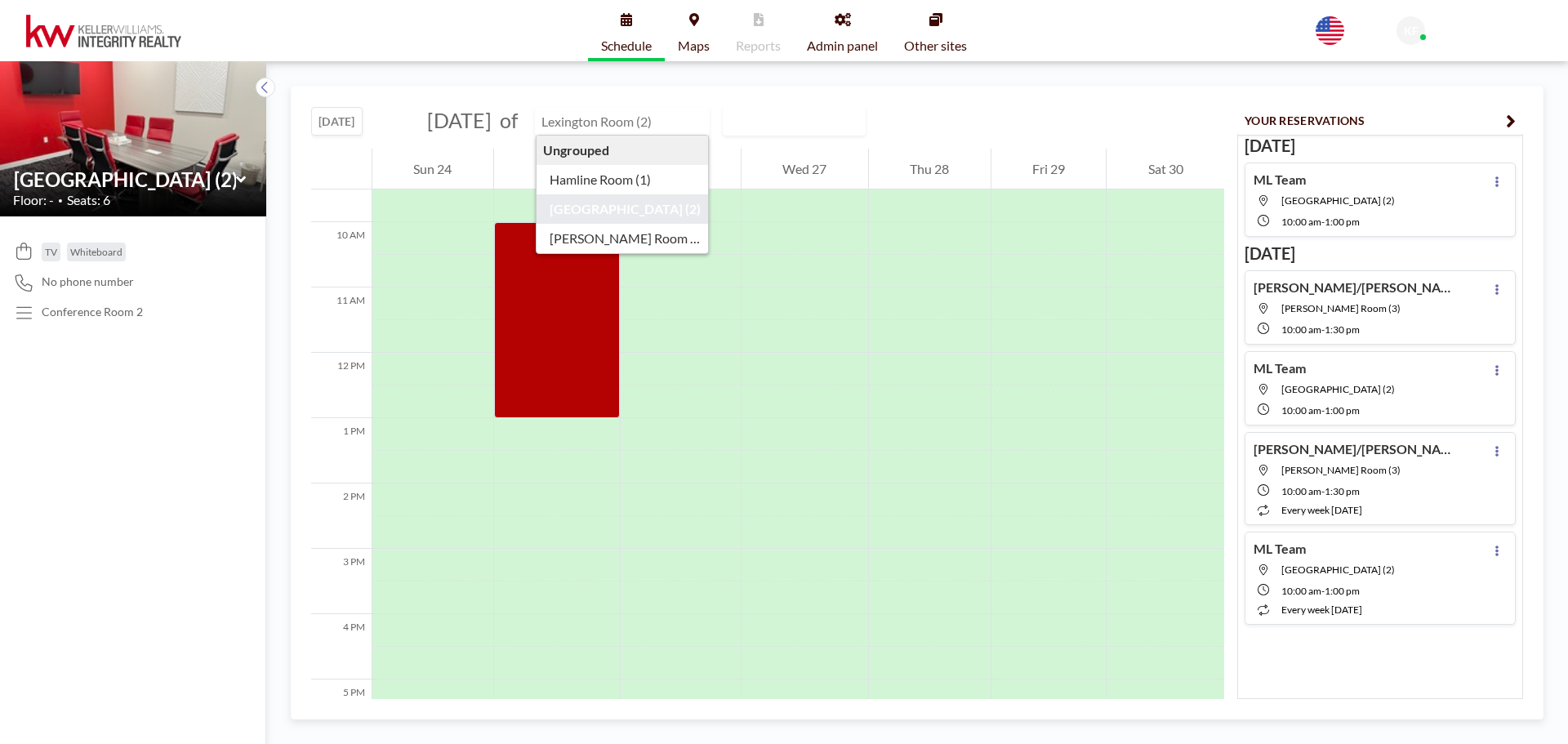
click at [659, 120] on input "text" at bounding box center [614, 122] width 157 height 27
type input "[GEOGRAPHIC_DATA] (2)"
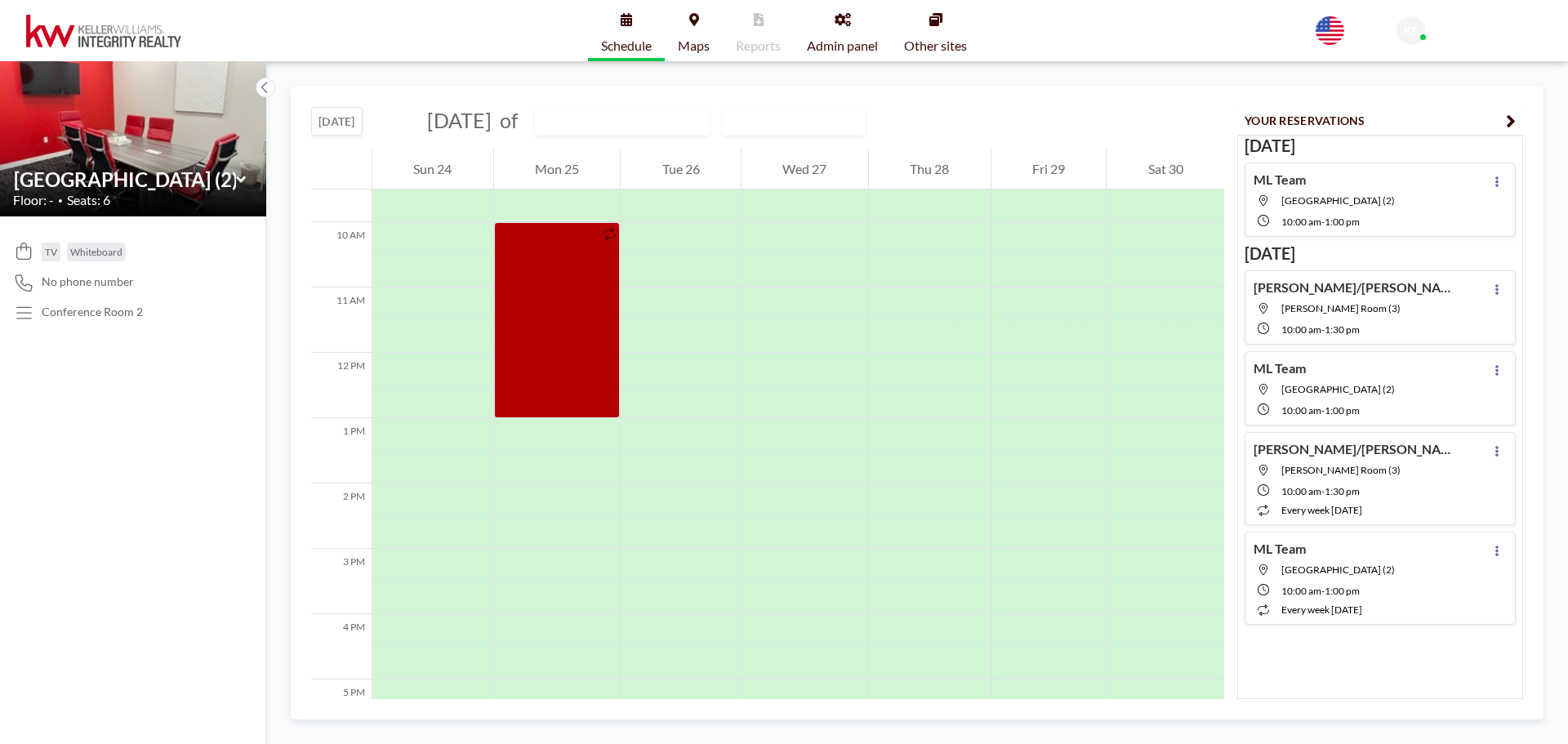
click at [856, 49] on span "Admin panel" at bounding box center [842, 45] width 71 height 13
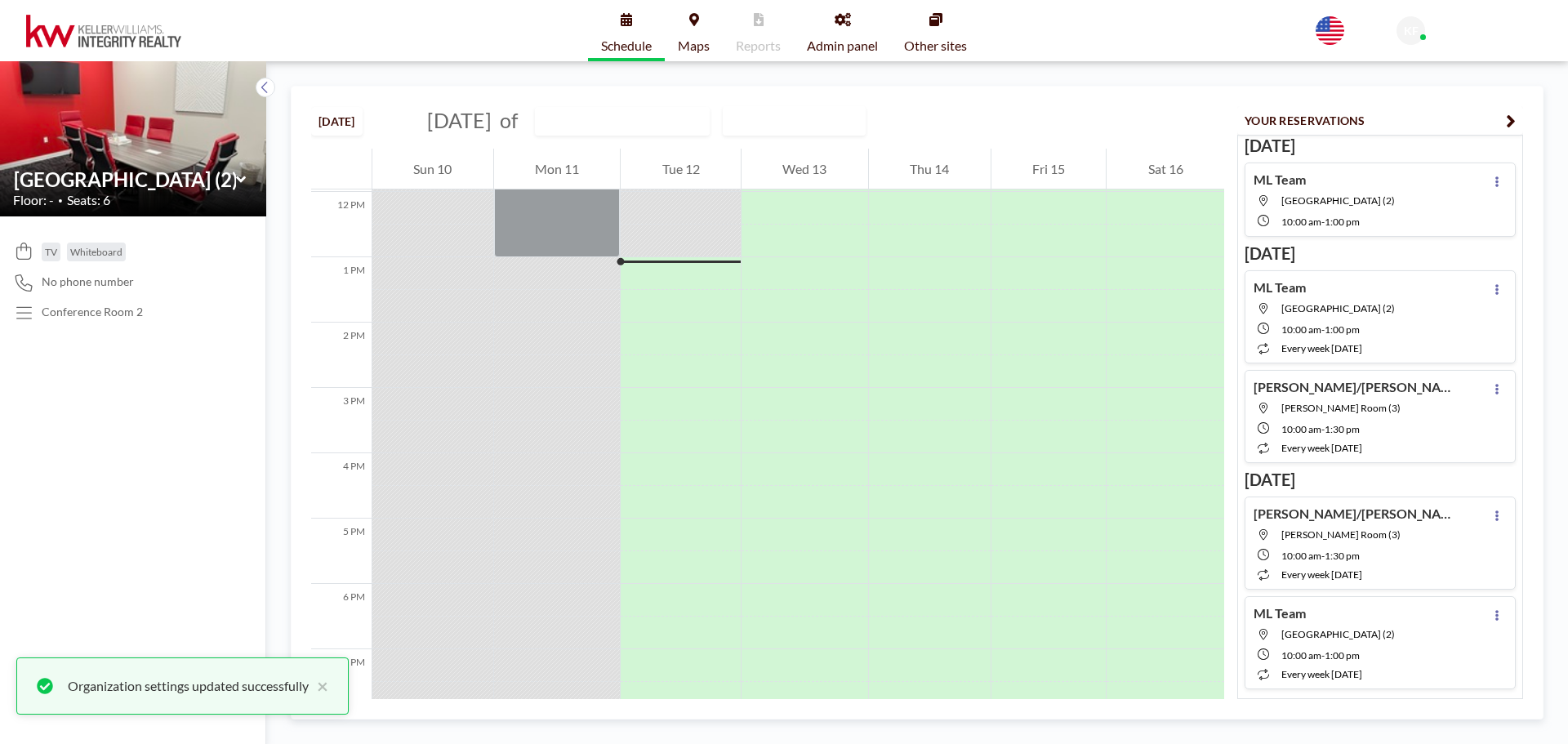
scroll to position [816, 0]
